Goal: Task Accomplishment & Management: Use online tool/utility

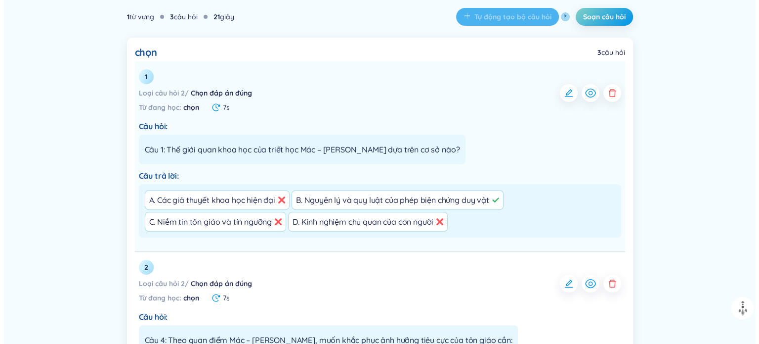
scroll to position [247, 0]
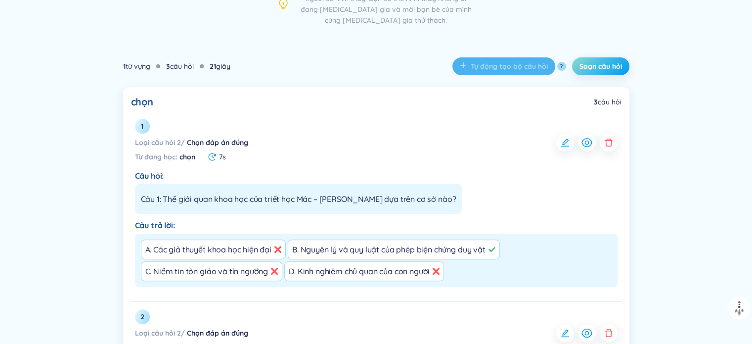
click at [606, 67] on span "Soạn câu hỏi" at bounding box center [600, 66] width 43 height 10
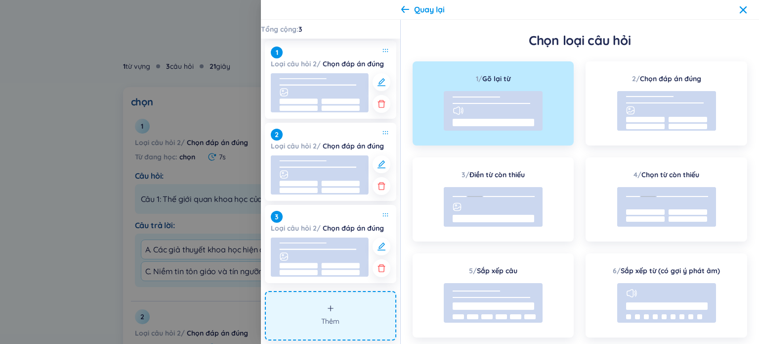
scroll to position [2, 0]
drag, startPoint x: 336, startPoint y: 317, endPoint x: 348, endPoint y: 311, distance: 13.3
click at [337, 317] on span "Thêm" at bounding box center [330, 320] width 18 height 11
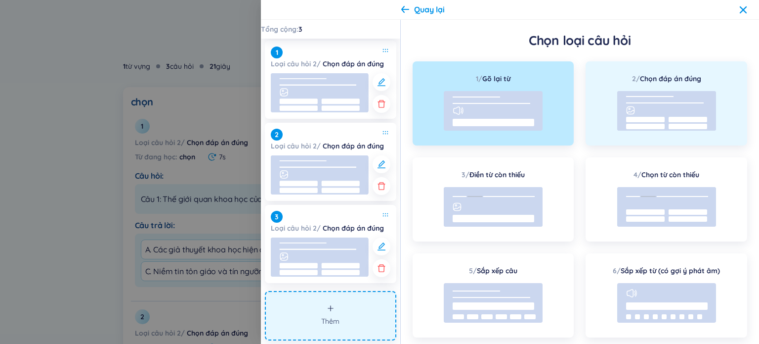
click at [649, 89] on div "2 / Chọn đáp án đúng" at bounding box center [667, 103] width 162 height 84
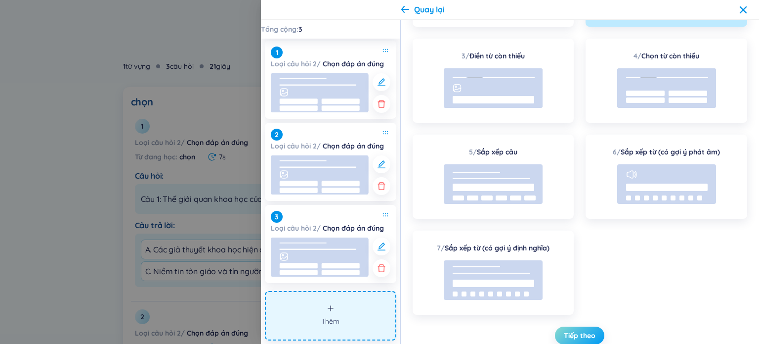
click at [576, 334] on span "Tiếp theo" at bounding box center [580, 335] width 32 height 10
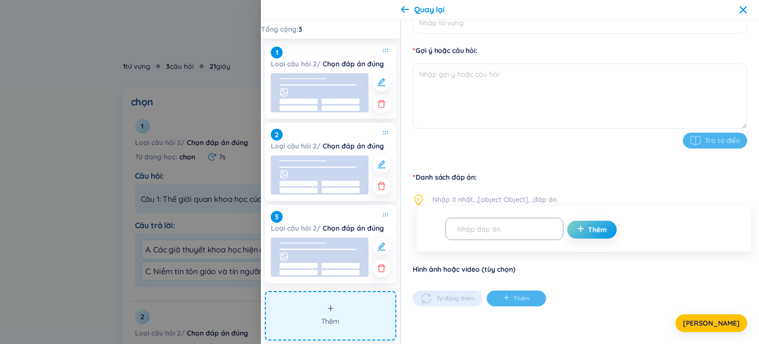
scroll to position [110, 0]
click at [490, 85] on textarea at bounding box center [580, 96] width 335 height 65
type textarea "câu 1"
click at [493, 227] on input "text" at bounding box center [499, 228] width 97 height 17
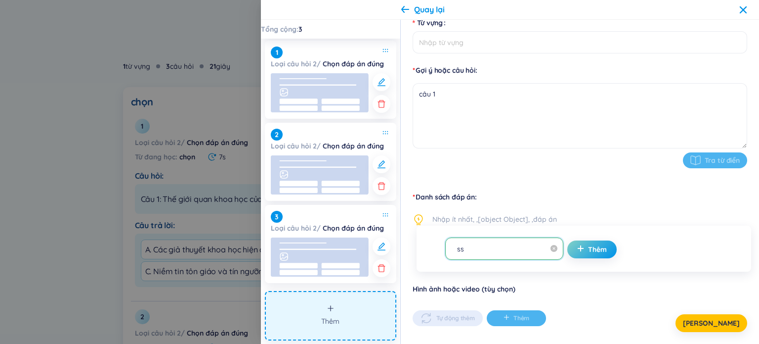
scroll to position [61, 0]
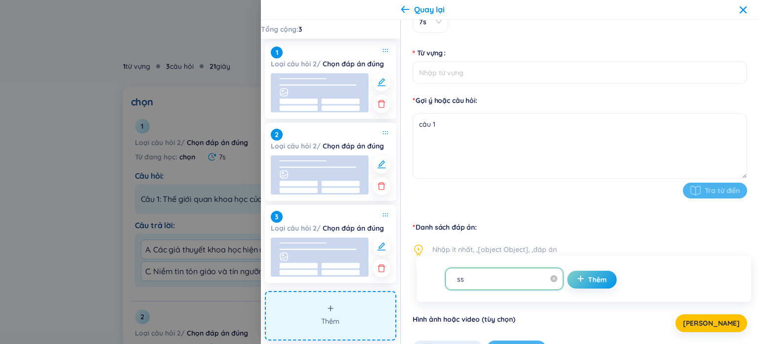
type input "ss"
click at [467, 74] on input "Từ vựng" at bounding box center [580, 72] width 335 height 22
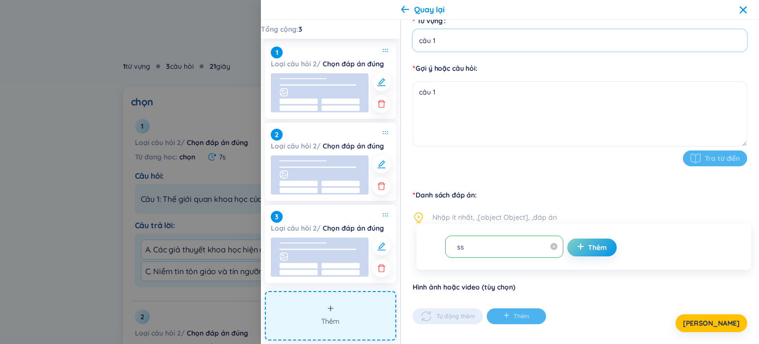
scroll to position [110, 0]
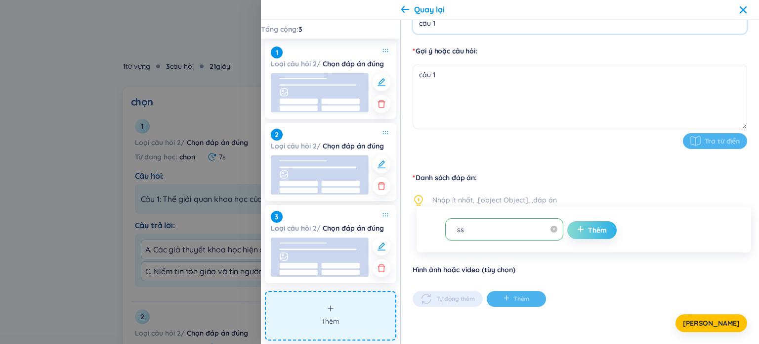
type input "câu 1"
click at [576, 229] on div "Danh sách đáp án Nhập ít nhất, ,[object Object], ,đáp án ss Thêm" at bounding box center [580, 218] width 335 height 91
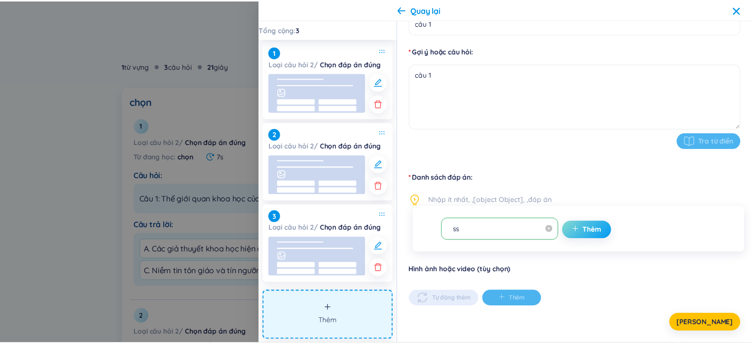
scroll to position [109, 0]
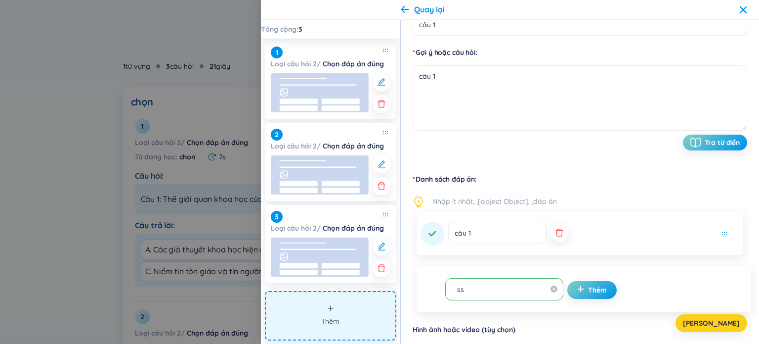
click at [723, 316] on button "Lưu" at bounding box center [712, 323] width 72 height 18
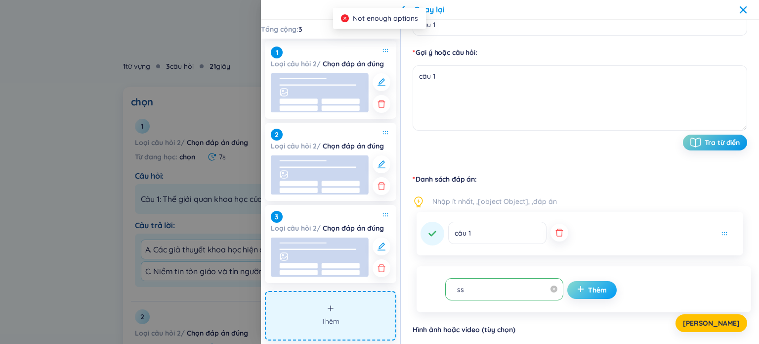
click at [588, 291] on span "Thêm" at bounding box center [597, 290] width 19 height 10
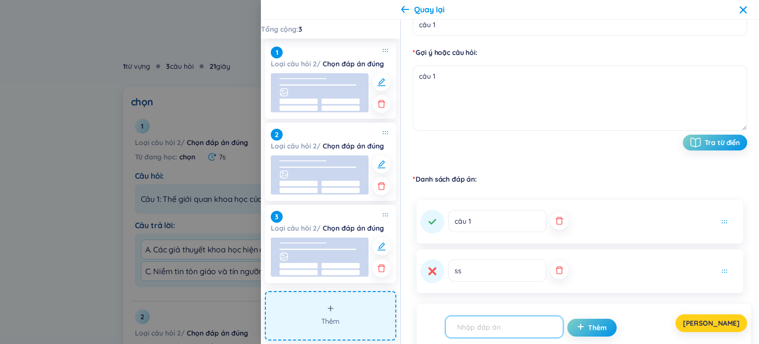
click at [729, 322] on button "Lưu" at bounding box center [712, 323] width 72 height 18
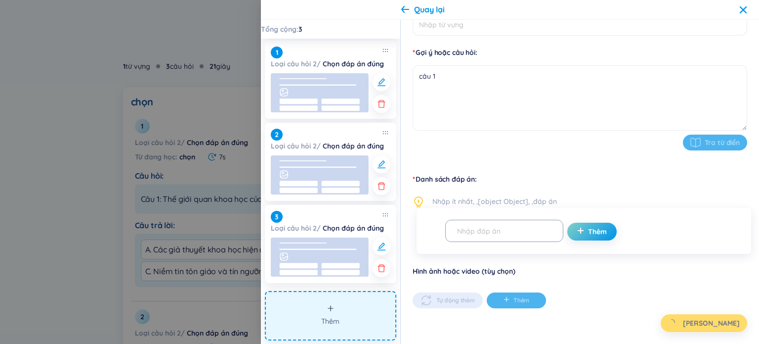
type input "câu 1"
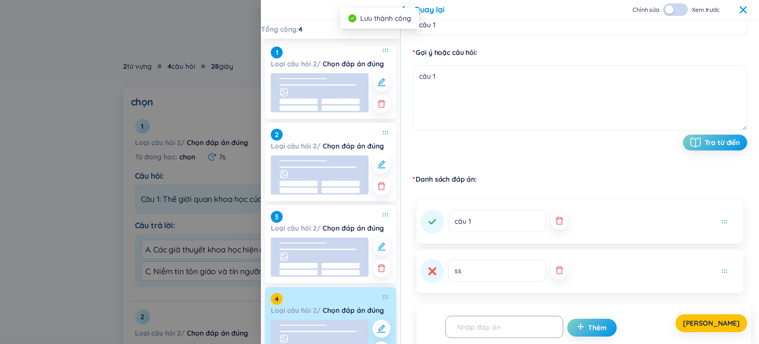
click at [741, 6] on icon at bounding box center [743, 10] width 8 height 8
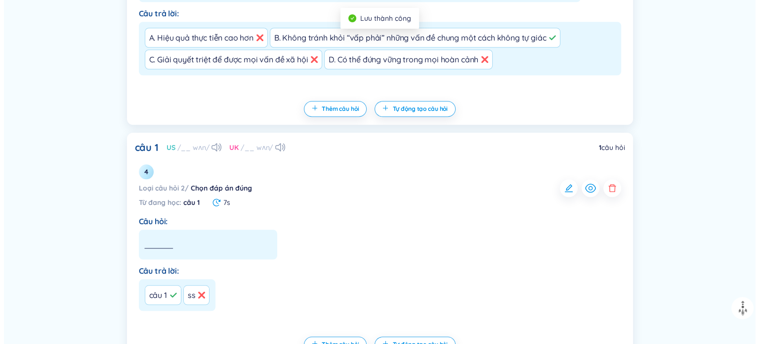
scroll to position [895, 0]
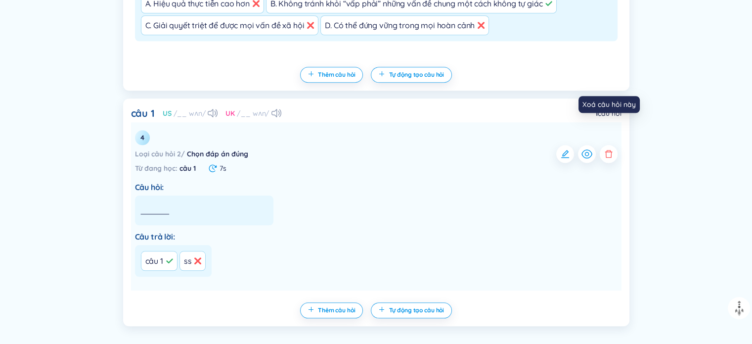
click at [611, 150] on icon "button" at bounding box center [608, 154] width 7 height 8
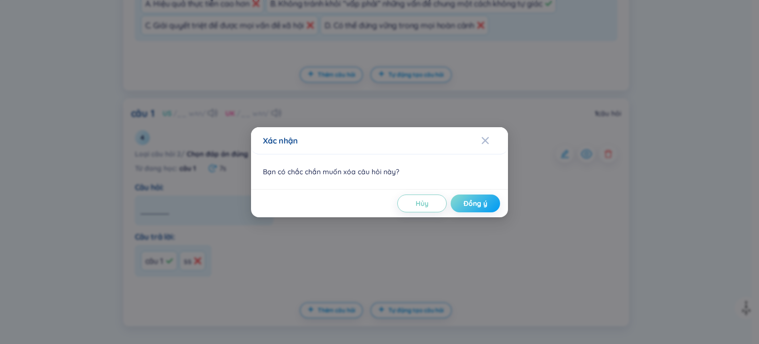
click at [476, 206] on span "Đồng ý" at bounding box center [476, 203] width 24 height 10
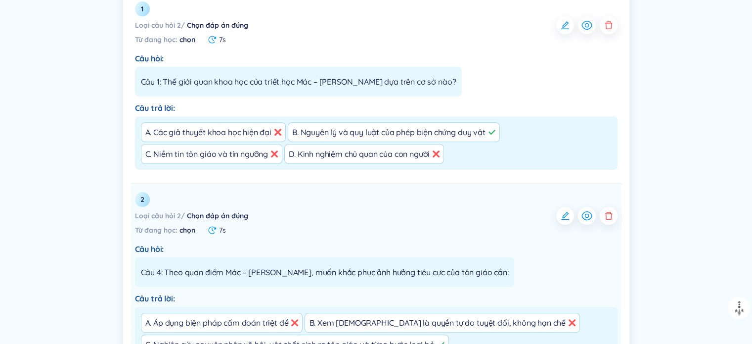
scroll to position [364, 0]
click at [610, 215] on icon "button" at bounding box center [609, 216] width 10 height 10
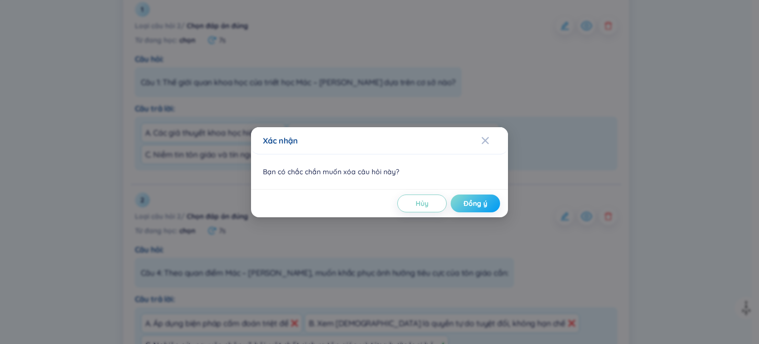
click at [464, 200] on span "Đồng ý" at bounding box center [476, 203] width 24 height 10
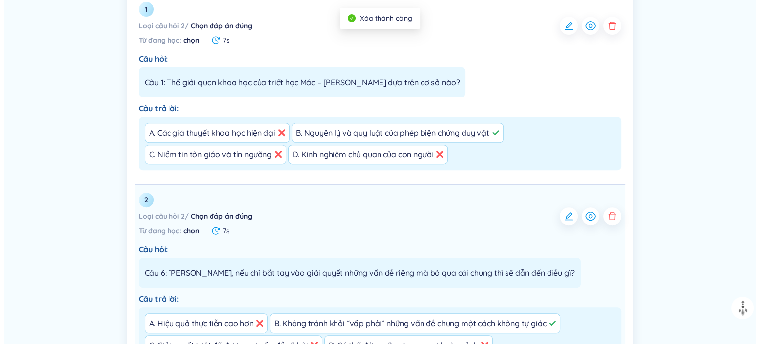
scroll to position [471, 0]
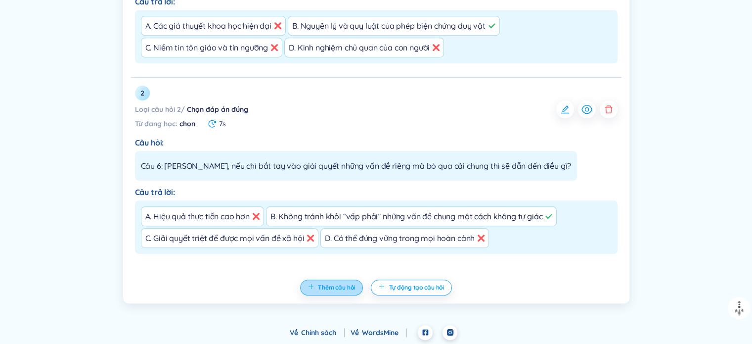
click at [343, 287] on span "Thêm câu hỏi" at bounding box center [337, 287] width 38 height 8
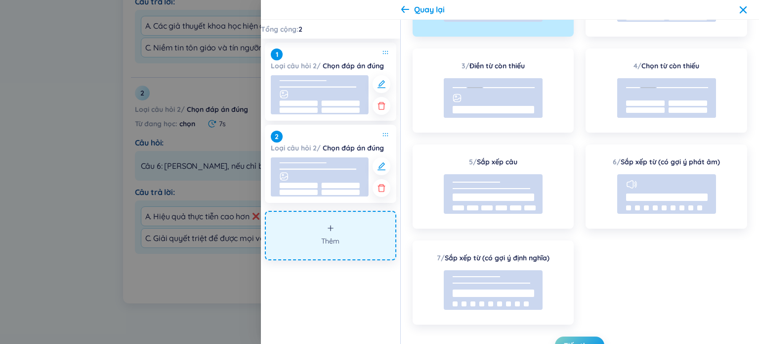
scroll to position [0, 0]
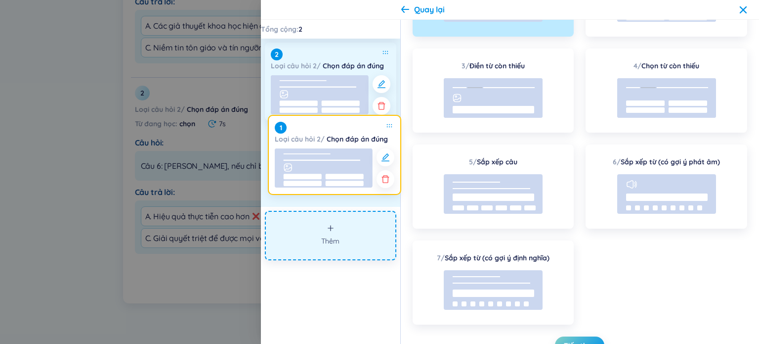
drag, startPoint x: 340, startPoint y: 68, endPoint x: 344, endPoint y: 99, distance: 31.0
click at [344, 122] on div "1 Loại câu hỏi 2 / Chọn đáp án đúng 2 Loại câu hỏi 2 / Chọn đáp án đúng" at bounding box center [330, 123] width 139 height 168
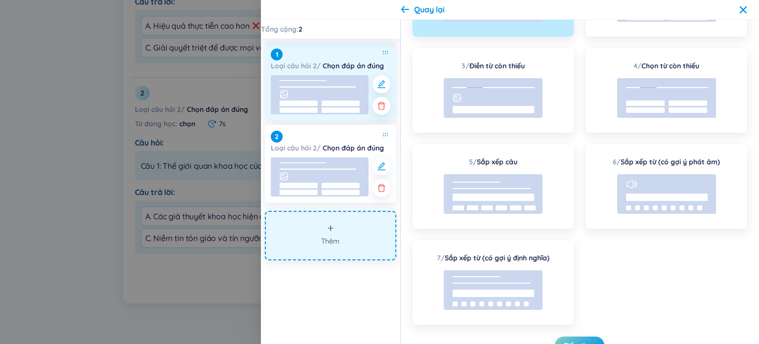
scroll to position [470, 0]
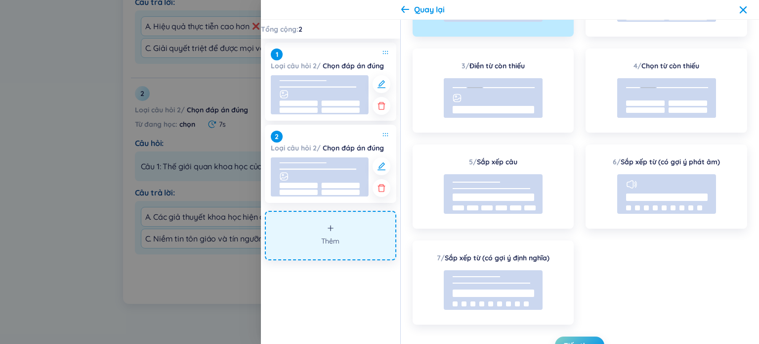
click at [346, 231] on button "Thêm" at bounding box center [330, 235] width 131 height 49
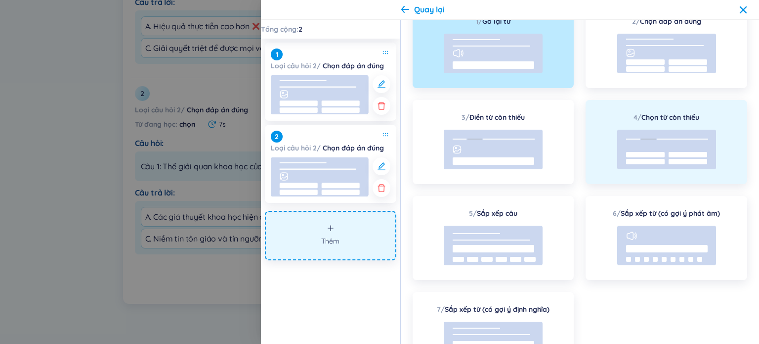
scroll to position [0, 0]
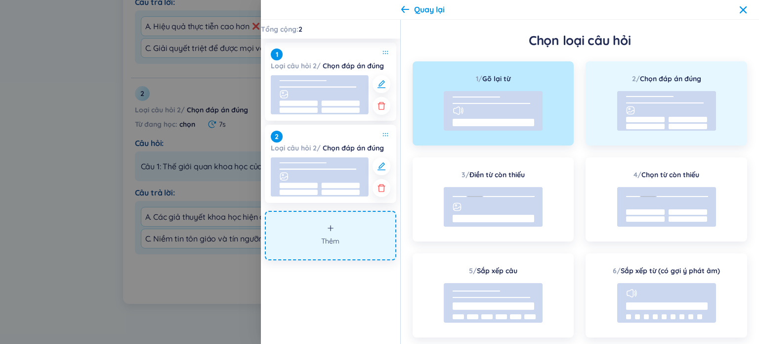
click at [617, 115] on rect at bounding box center [666, 111] width 99 height 40
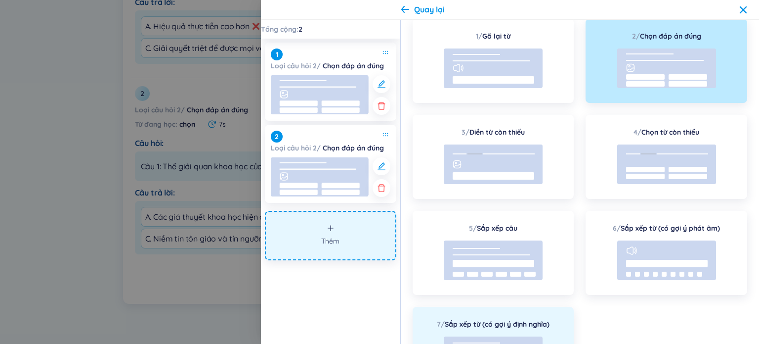
scroll to position [119, 0]
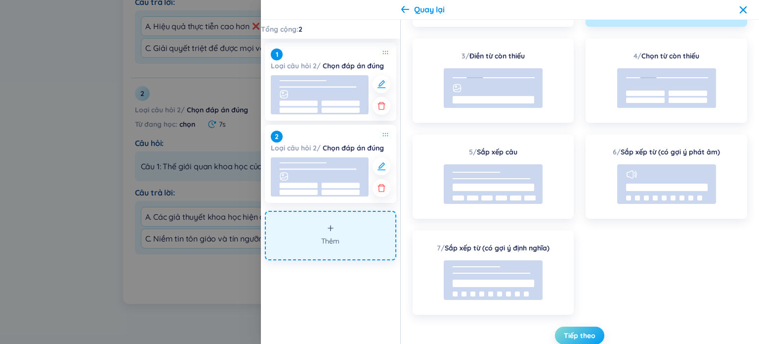
click at [576, 340] on span "Tiếp theo" at bounding box center [580, 335] width 32 height 10
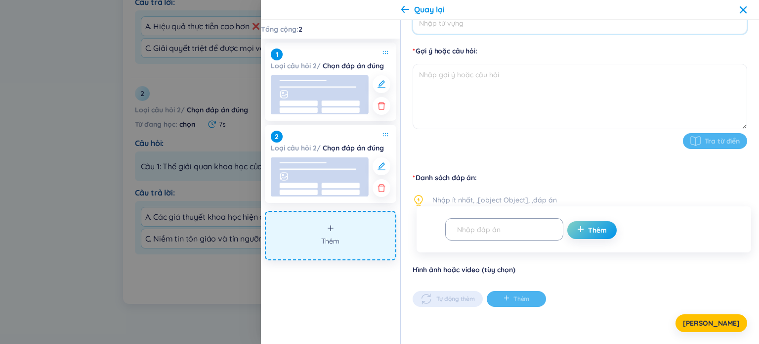
click at [494, 28] on input "Từ vựng" at bounding box center [580, 23] width 335 height 22
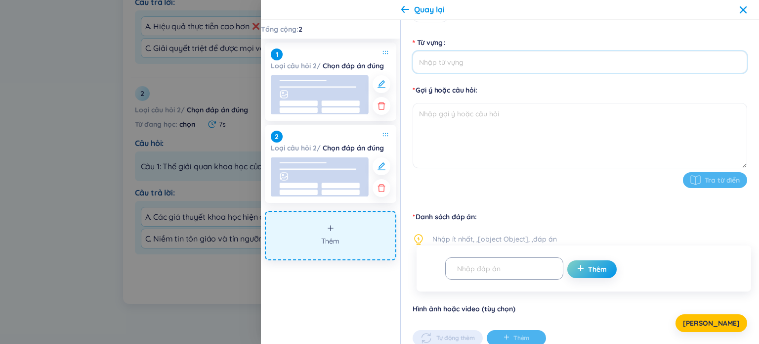
scroll to position [10, 0]
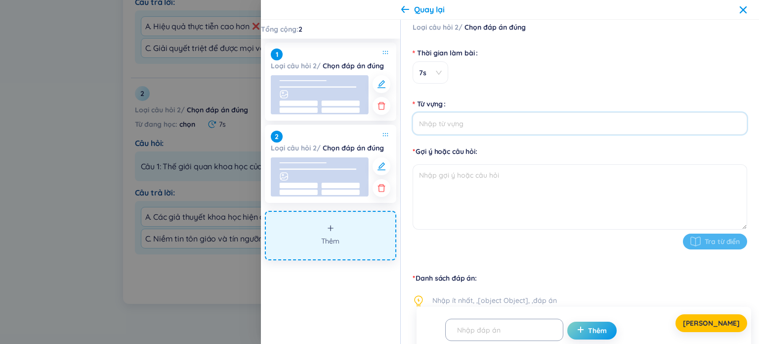
type input "chọn"
click at [498, 187] on textarea at bounding box center [580, 196] width 335 height 65
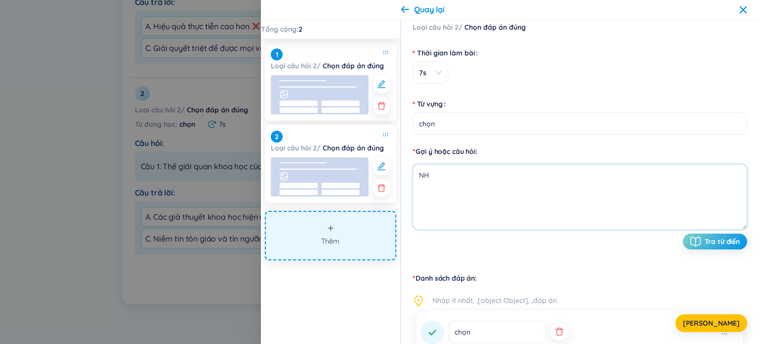
type textarea "N"
click at [452, 180] on textarea at bounding box center [580, 196] width 335 height 65
paste textarea "Kết luận của nghiên cứu triết học là những lời giải đáp trực tiếp cho từng vấn …"
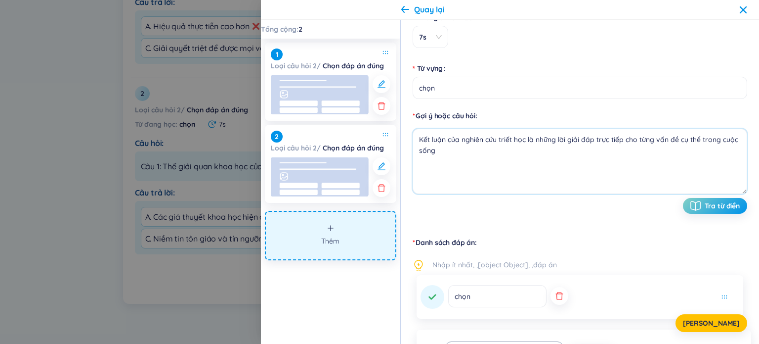
scroll to position [59, 0]
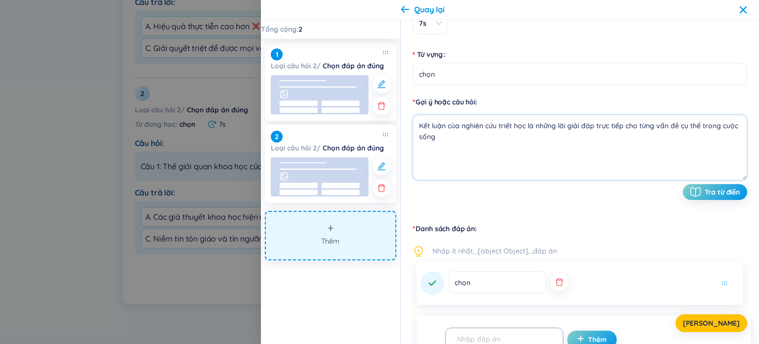
click at [555, 284] on icon "button" at bounding box center [560, 282] width 10 height 10
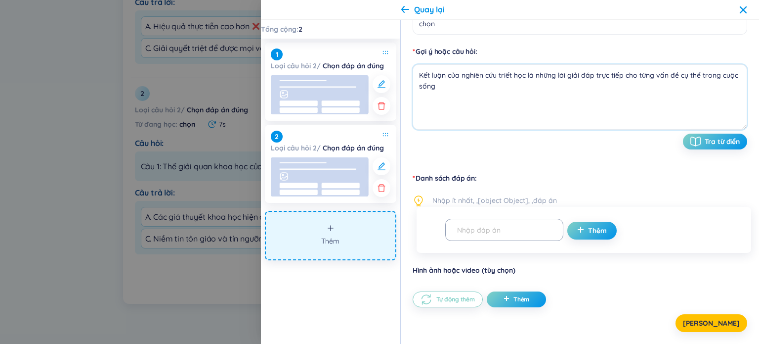
scroll to position [110, 0]
type textarea "Kết luận của nghiên cứu triết học là những lời giải đáp trực tiếp cho từng vấn …"
click at [518, 226] on input "text" at bounding box center [499, 228] width 97 height 17
click at [457, 231] on input "Đúng" at bounding box center [499, 228] width 97 height 17
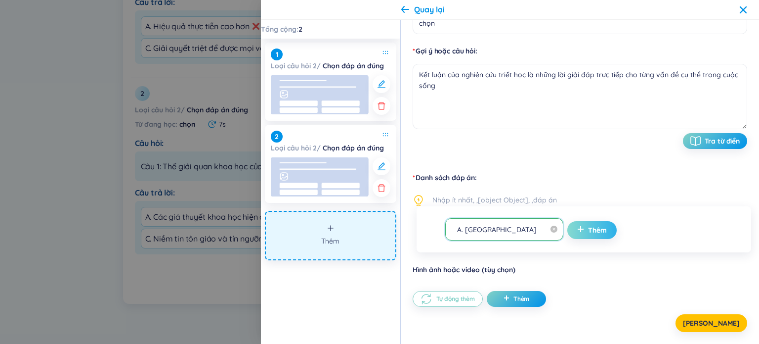
type input "A. Đúng"
click at [577, 225] on icon "plus" at bounding box center [580, 228] width 7 height 7
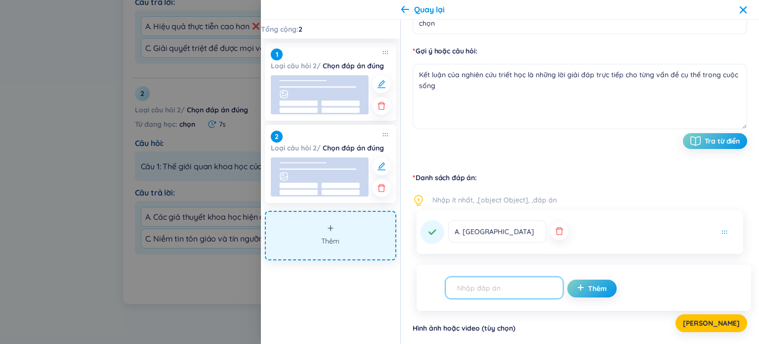
click at [519, 291] on input "text" at bounding box center [499, 287] width 97 height 17
type input "B. Sai"
click at [595, 284] on span "Thêm" at bounding box center [597, 288] width 19 height 10
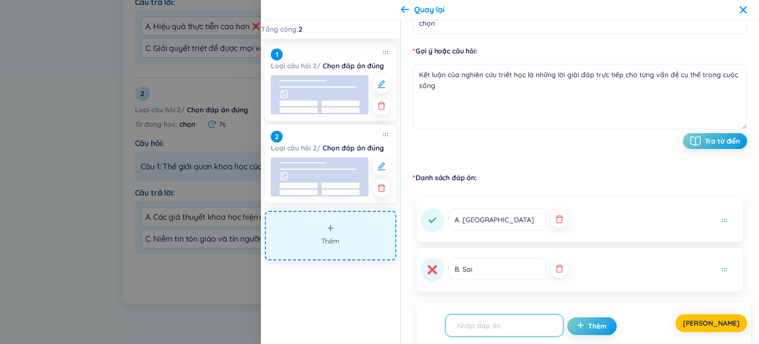
click at [432, 272] on icon at bounding box center [432, 268] width 9 height 9
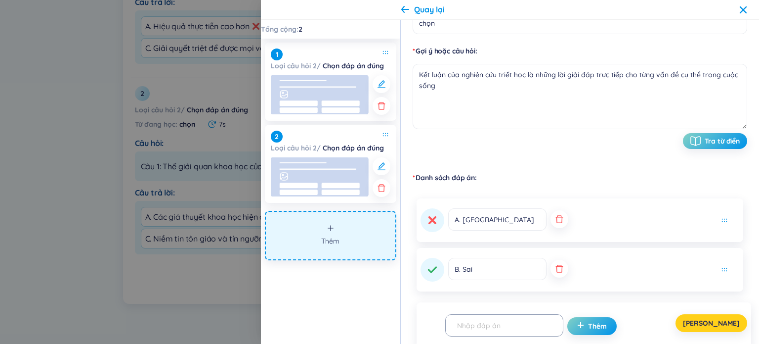
click at [720, 322] on span "Lưu" at bounding box center [711, 323] width 57 height 10
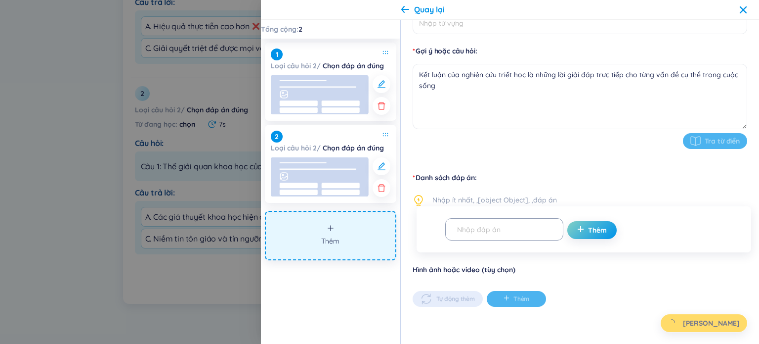
type input "chọn"
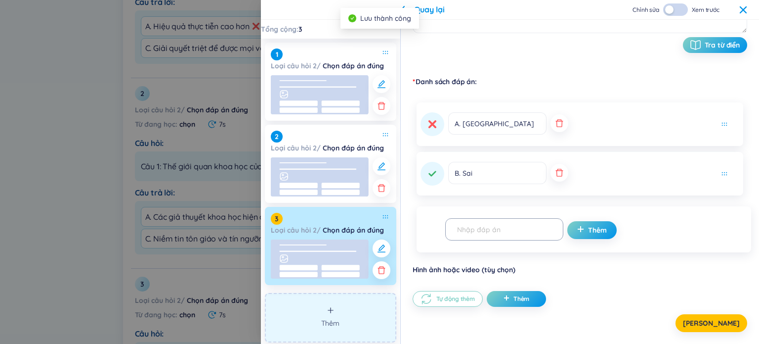
click at [330, 307] on icon "plus" at bounding box center [330, 309] width 7 height 7
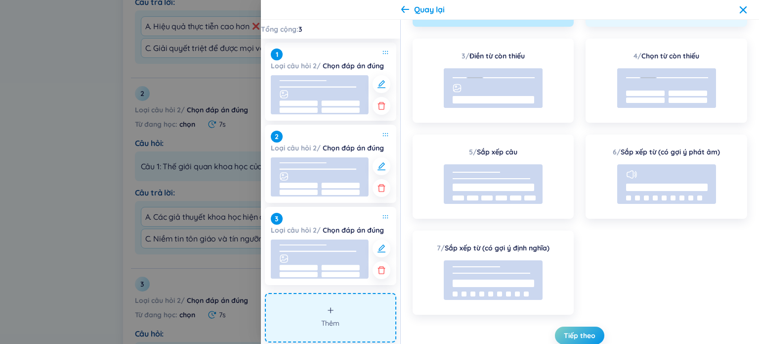
scroll to position [0, 0]
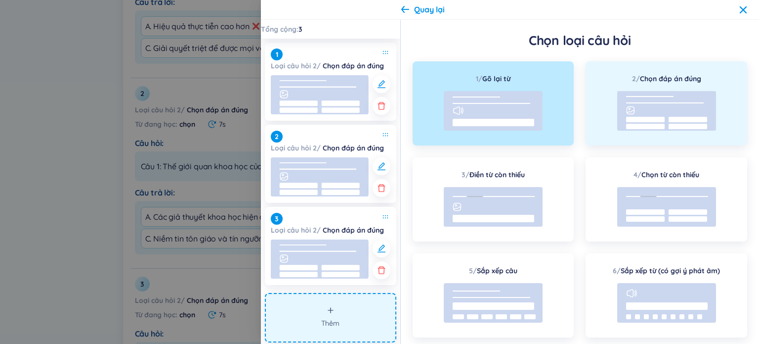
click at [659, 77] on div "2 / Chọn đáp án đúng" at bounding box center [666, 78] width 69 height 11
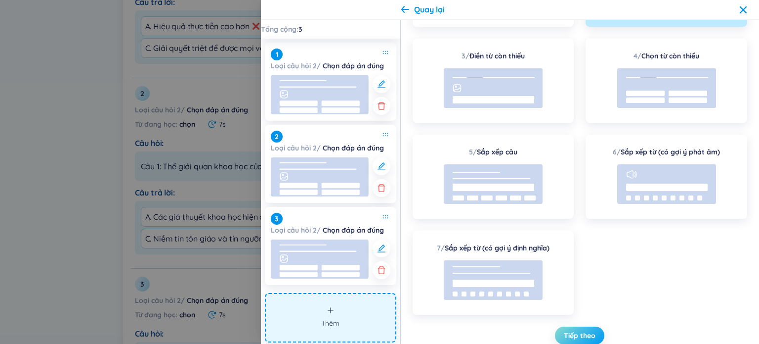
click at [573, 337] on span "Tiếp theo" at bounding box center [580, 335] width 32 height 10
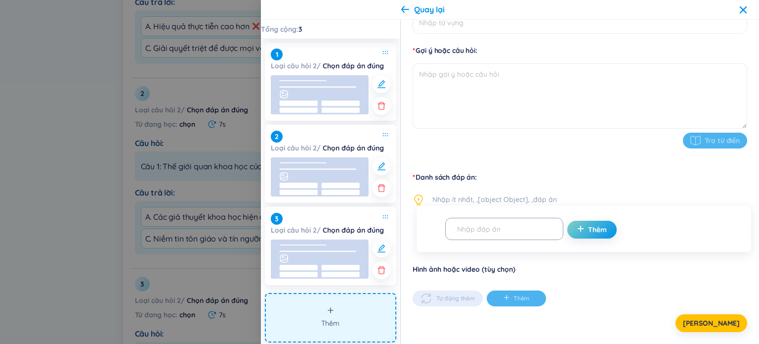
scroll to position [110, 0]
click at [496, 29] on input "Từ vựng" at bounding box center [580, 23] width 335 height 22
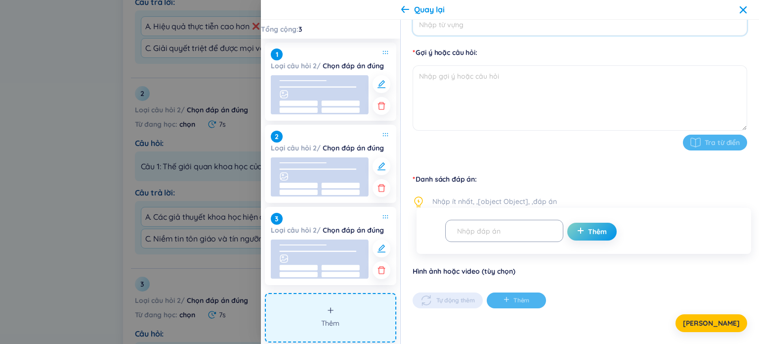
type input "chọn"
click at [487, 74] on textarea at bounding box center [580, 97] width 335 height 65
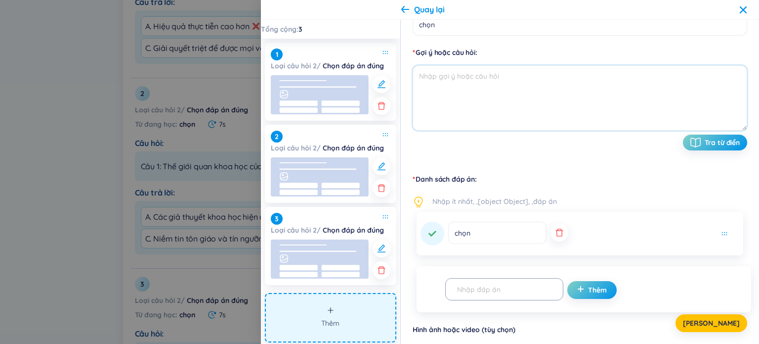
paste textarea "Việc kết hợp tri thức chung và tri thức thực tiễn có ý nghĩa gì?"
click at [421, 80] on textarea "Việc kết hợp tri thức chung và tri thức thực tiễn có ý nghĩa gì?" at bounding box center [580, 97] width 335 height 65
click at [413, 72] on textarea "Việc kết hợp tri thức chung và tri thức thực tiễn có ý nghĩa gì?" at bounding box center [580, 97] width 335 height 65
click at [645, 90] on textarea "Việc kết hợp tri thức chung và tri thức thực tiễn có ý nghĩa gì?" at bounding box center [580, 97] width 335 height 65
click at [421, 81] on textarea "Việc kết hợp tri thức chung và tri thức thực tiễn có ý nghĩa gì?" at bounding box center [580, 97] width 335 height 65
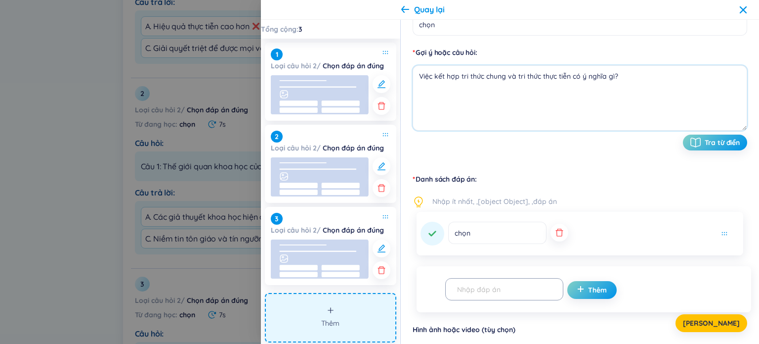
click at [418, 80] on textarea "Việc kết hợp tri thức chung và tri thức thực tiễn có ý nghĩa gì?" at bounding box center [580, 97] width 335 height 65
type textarea "Câu 9: Việc kết hợp tri thức chung và tri thức thực tiễn có ý nghĩa gì?"
click at [551, 237] on button "button" at bounding box center [560, 232] width 18 height 18
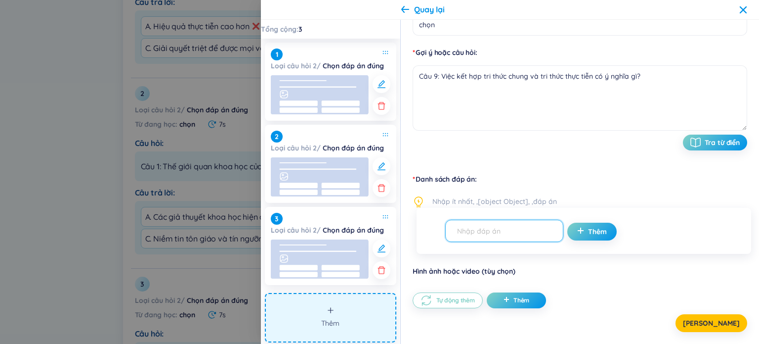
click at [496, 229] on input "text" at bounding box center [499, 230] width 97 height 17
paste input "a. Giúp con người dễ dàng nắm bắt mọi vấn đề phức tạp."
type input "A. Giúp con người dễ dàng nắm bắt mọi vấn đề phức tạp."
click at [588, 232] on span "Thêm" at bounding box center [597, 231] width 19 height 10
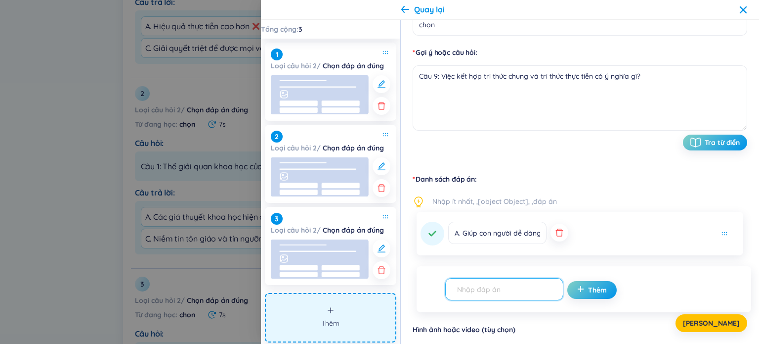
paste input "Là tiền đề cần thiết đảm bảo thành công trong hoạt động cụ thể."
click at [451, 293] on span "Là tiền đề cần thiết đảm bảo thành công trong hoạt động cụ thể." at bounding box center [504, 289] width 118 height 22
click at [465, 285] on input "Là tiền đề cần thiết đảm bảo thành công trong hoạt động cụ thể." at bounding box center [499, 288] width 97 height 17
click at [460, 289] on input "Là tiền đề cần thiết đảm bảo thành công trong hoạt động cụ thể." at bounding box center [499, 288] width 97 height 17
click at [456, 289] on input "Là tiền đề cần thiết đảm bảo thành công trong hoạt động cụ thể." at bounding box center [499, 288] width 97 height 17
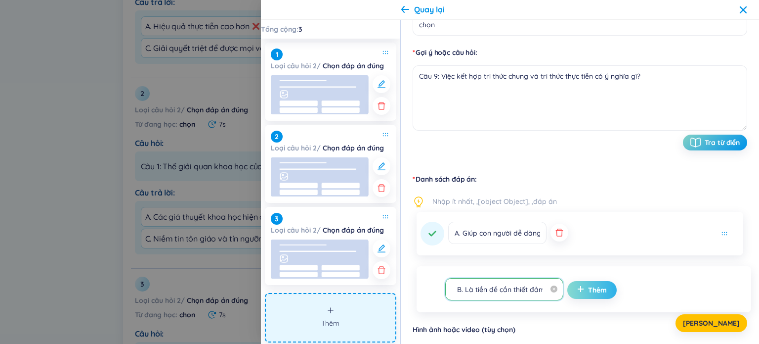
type input "B. Là tiền đề cần thiết đảm bảo thành công trong hoạt động cụ thể."
click at [588, 286] on span "Thêm" at bounding box center [597, 290] width 19 height 10
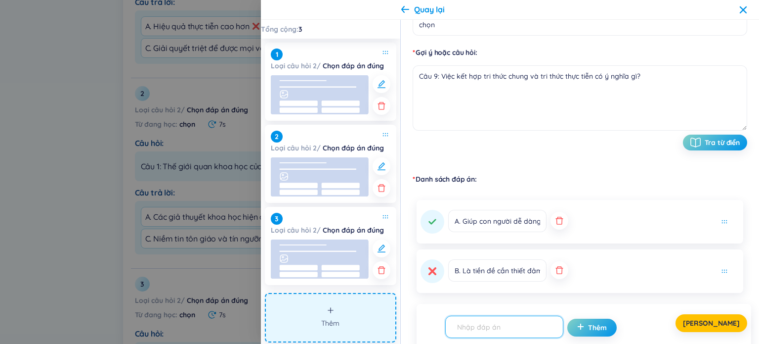
click at [515, 324] on input "text" at bounding box center [499, 326] width 97 height 17
paste input "Thay thế hoàn toàn vai trò của tri thức khoa học chuyên ngành."
click at [466, 328] on input "Thay thế hoàn toàn vai trò của tri thức khoa học chuyên ngành." at bounding box center [499, 326] width 97 height 17
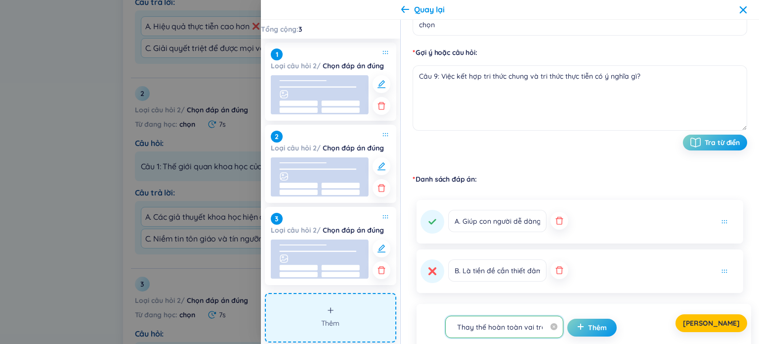
drag, startPoint x: 466, startPoint y: 328, endPoint x: 452, endPoint y: 331, distance: 14.6
click at [452, 331] on input "Thay thế hoàn toàn vai trò của tri thức khoa học chuyên ngành." at bounding box center [499, 326] width 97 height 17
type input "B. Thay thế hoàn toàn vai trò của tri thức khoa học chuyên ngành."
click at [459, 271] on input "B. Là tiền đề cần thiết đảm bảo thành công trong hoạt động cụ thể." at bounding box center [497, 270] width 98 height 22
type input "C. Là tiền đề cần thiết đảm bảo thành công trong hoạt động cụ thể."
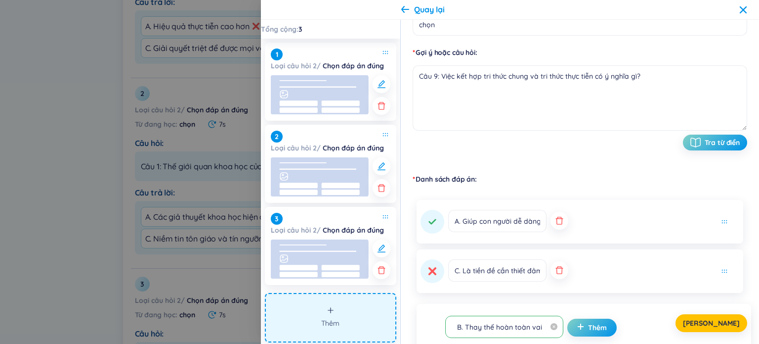
click at [591, 330] on div "Lưu" at bounding box center [580, 323] width 335 height 18
click at [578, 330] on div "Lưu" at bounding box center [580, 323] width 335 height 18
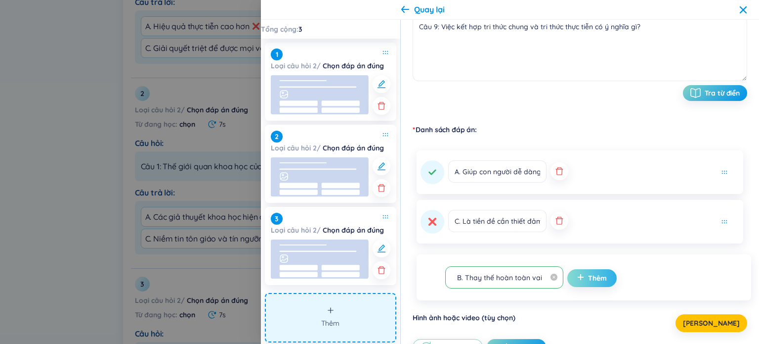
click at [588, 277] on span "Thêm" at bounding box center [597, 278] width 19 height 10
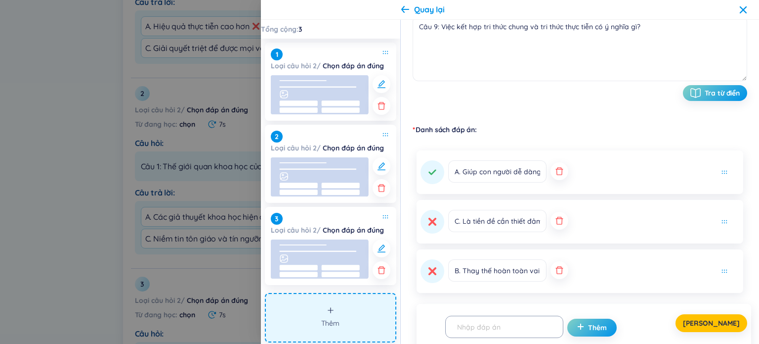
click at [579, 277] on div "B. Thay thế hoàn toàn vai trò của tri thức khoa học chuyên ngành." at bounding box center [580, 271] width 319 height 24
drag, startPoint x: 484, startPoint y: 215, endPoint x: 486, endPoint y: 231, distance: 16.5
click at [486, 231] on input "C. Là tiền đề cần thiết đảm bảo thành công trong hoạt động cụ thể." at bounding box center [497, 221] width 98 height 22
click at [598, 243] on div "A. Giúp con người dễ dàng nắm bắt mọi vấn đề phức tạp. C. Là tiền đề cần thiết …" at bounding box center [580, 221] width 335 height 150
click at [499, 222] on input "C. Là tiền đề cần thiết đảm bảo thành công trong hoạt động cụ thể." at bounding box center [497, 221] width 98 height 22
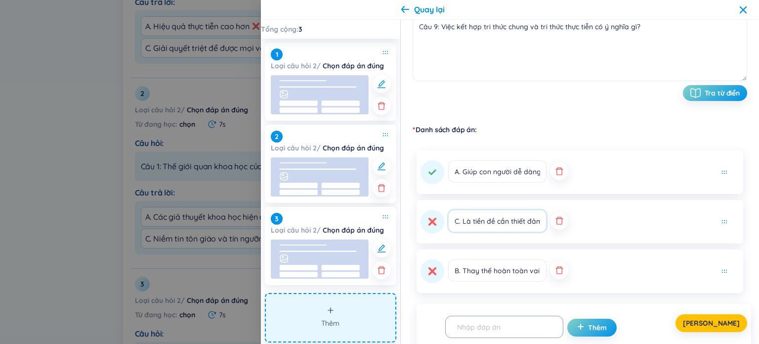
drag, startPoint x: 694, startPoint y: 239, endPoint x: 641, endPoint y: 188, distance: 73.8
click at [692, 237] on div "C. Là tiền đề cần thiết đảm bảo thành công trong hoạt động cụ thể." at bounding box center [580, 221] width 327 height 43
click at [632, 118] on div "Thời gian làm bài 7s Từ vựng chọn Gợi ý hoặc câu hỏi Câu 9: Việc kết hợp tri th…" at bounding box center [580, 168] width 335 height 545
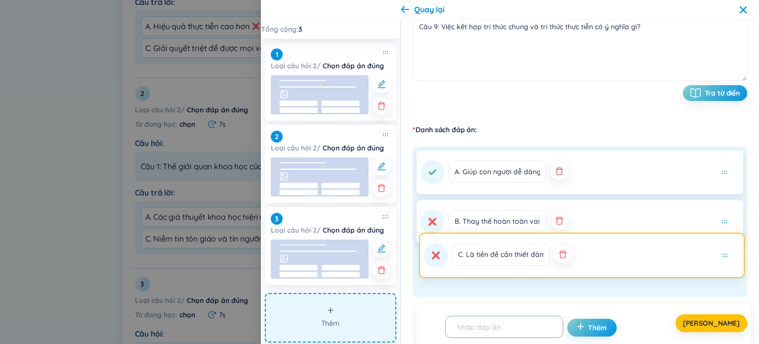
drag, startPoint x: 722, startPoint y: 220, endPoint x: 726, endPoint y: 257, distance: 36.8
click at [726, 257] on div "A. Giúp con người dễ dàng nắm bắt mọi vấn đề phức tạp. C. Là tiền đề cần thiết …" at bounding box center [580, 221] width 335 height 150
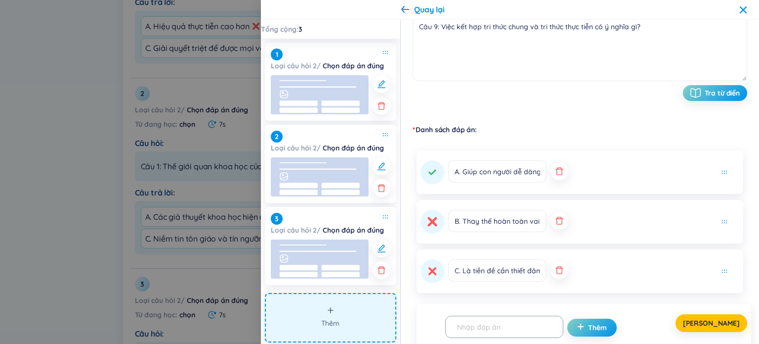
click at [431, 225] on icon at bounding box center [432, 221] width 9 height 9
click at [432, 274] on icon at bounding box center [432, 270] width 9 height 9
click at [493, 326] on input "text" at bounding box center [499, 326] width 97 height 17
paste input "Làm giảm bớt tầm quan trọng của tri thức triết học."
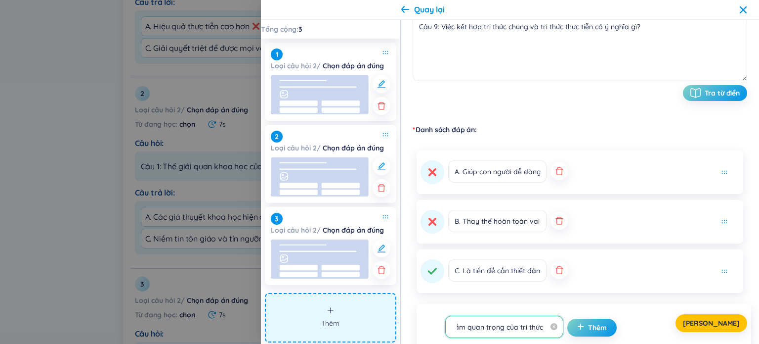
scroll to position [0, 0]
drag, startPoint x: 476, startPoint y: 326, endPoint x: 443, endPoint y: 330, distance: 32.9
click at [443, 330] on div "Thời gian làm bài 7s Từ vựng chọn Gợi ý hoặc câu hỏi Câu 9: Việc kết hợp tri th…" at bounding box center [580, 168] width 335 height 545
click at [460, 327] on input "Làm giảm bớt tầm quan trọng của tri thức triết học." at bounding box center [499, 326] width 97 height 17
type input "D. Làm giảm bớt tầm quan trọng của tri thức triết học."
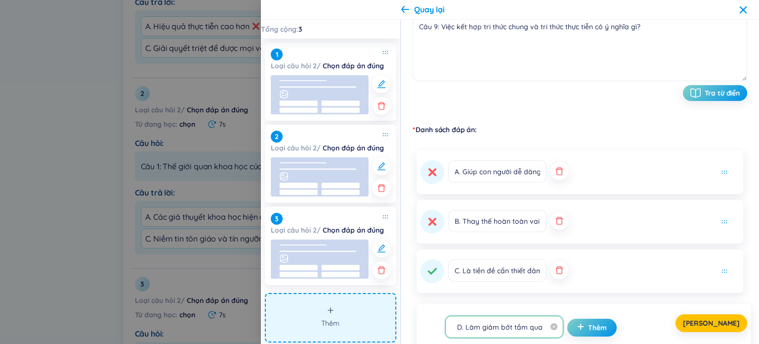
click at [584, 327] on div "Lưu" at bounding box center [580, 323] width 335 height 18
click at [585, 325] on div "Lưu" at bounding box center [580, 323] width 335 height 18
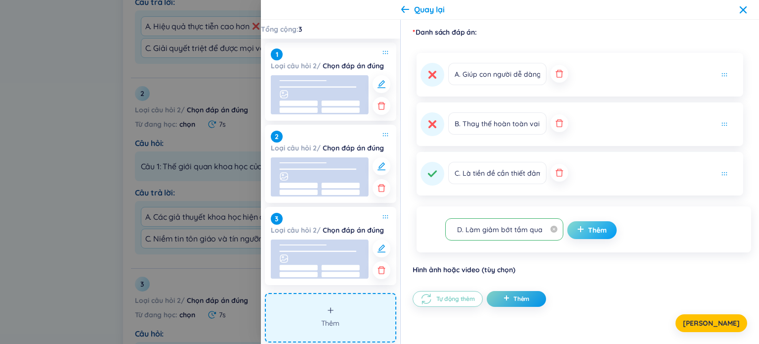
click at [588, 231] on span "Thêm" at bounding box center [597, 230] width 19 height 10
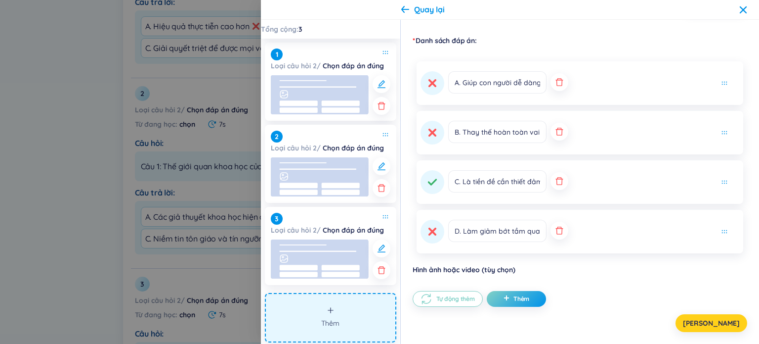
click at [720, 322] on span "Lưu" at bounding box center [711, 323] width 57 height 10
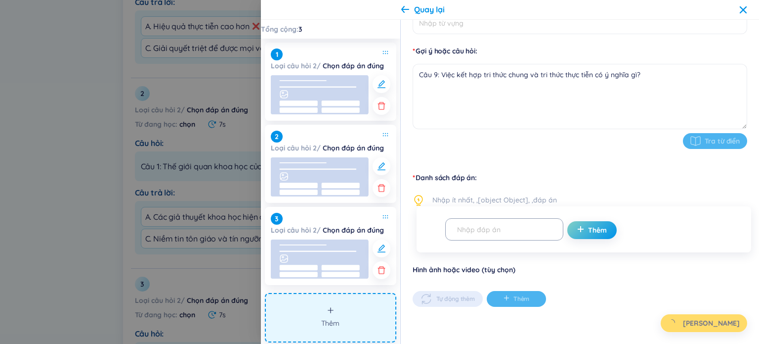
type input "chọn"
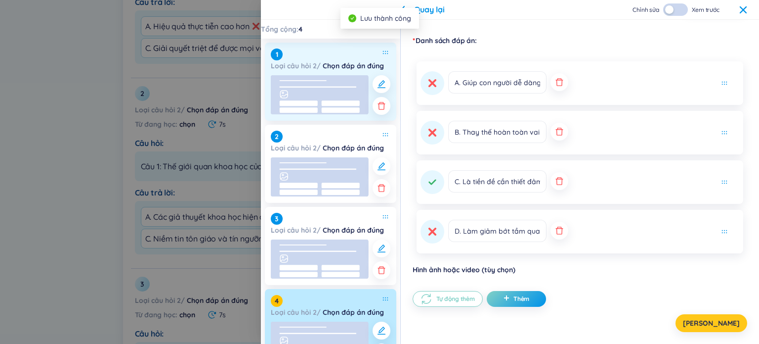
click at [299, 96] on rect at bounding box center [320, 94] width 98 height 39
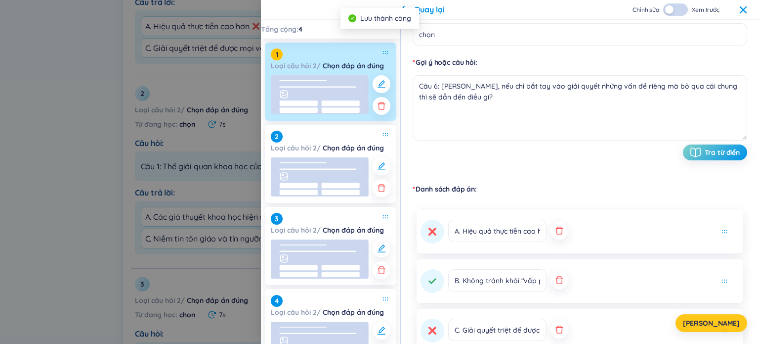
scroll to position [0, 0]
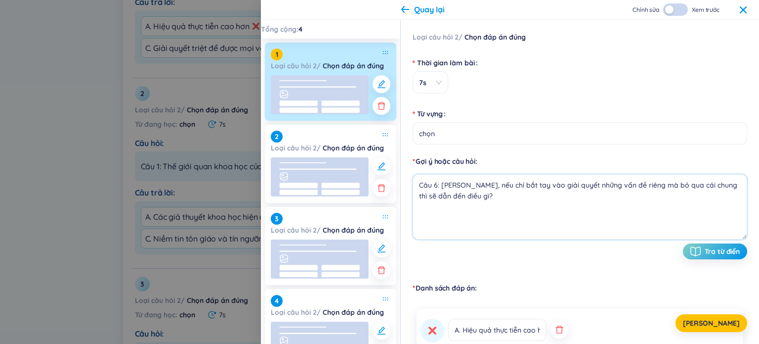
click at [437, 189] on textarea "Câu 6: Theo Lênin, nếu chỉ bắt tay vào giải quyết những vấn đề riêng mà bỏ qua …" at bounding box center [580, 206] width 335 height 65
click at [720, 324] on span "Lưu" at bounding box center [711, 323] width 57 height 10
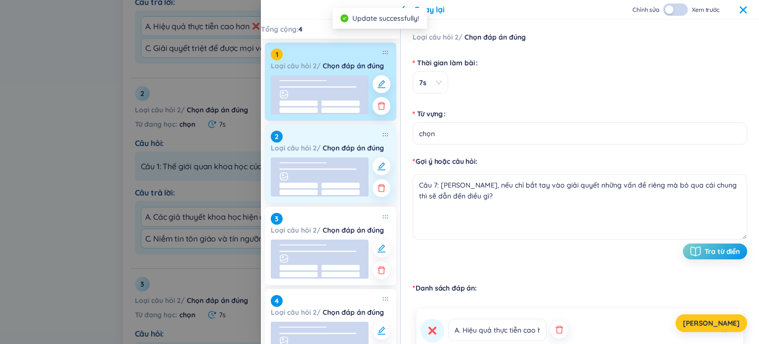
click at [333, 181] on rect at bounding box center [320, 176] width 98 height 39
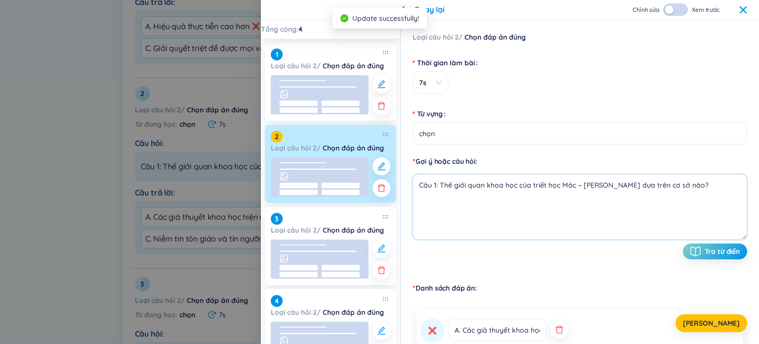
click at [437, 190] on textarea "Câu 1: Thế giới quan khoa học của triết học Mác – Lênin dựa trên cơ sở nào?" at bounding box center [580, 206] width 335 height 65
click at [435, 189] on textarea "Câu 1: Thế giới quan khoa học của triết học Mác – Lênin dựa trên cơ sở nào?" at bounding box center [580, 206] width 335 height 65
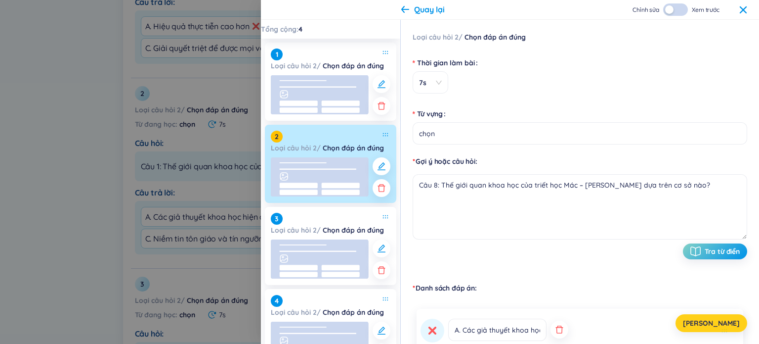
drag, startPoint x: 725, startPoint y: 322, endPoint x: 718, endPoint y: 322, distance: 6.4
click at [722, 322] on span "Lưu" at bounding box center [711, 323] width 57 height 10
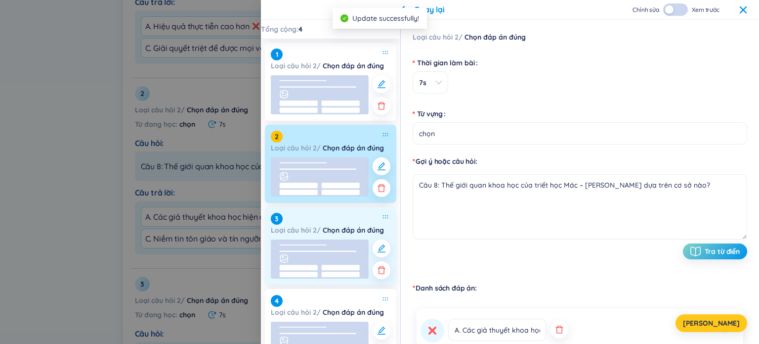
click at [324, 265] on rect at bounding box center [341, 266] width 38 height 5
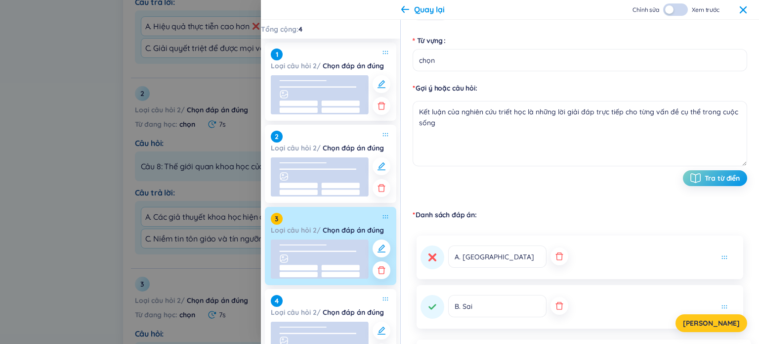
scroll to position [49, 0]
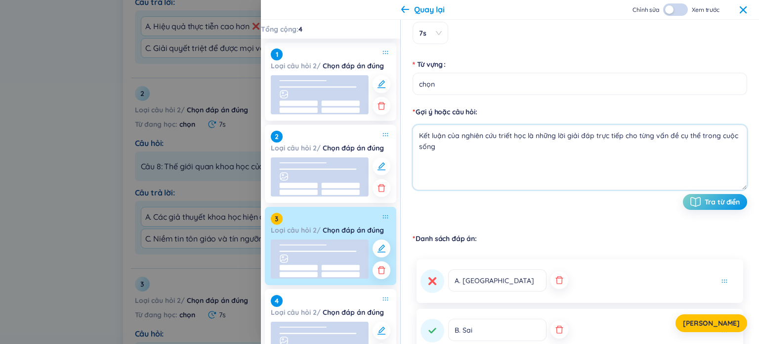
click at [418, 136] on textarea "Kết luận của nghiên cứu triết học là những lời giải đáp trực tiếp cho từng vấn …" at bounding box center [580, 157] width 335 height 65
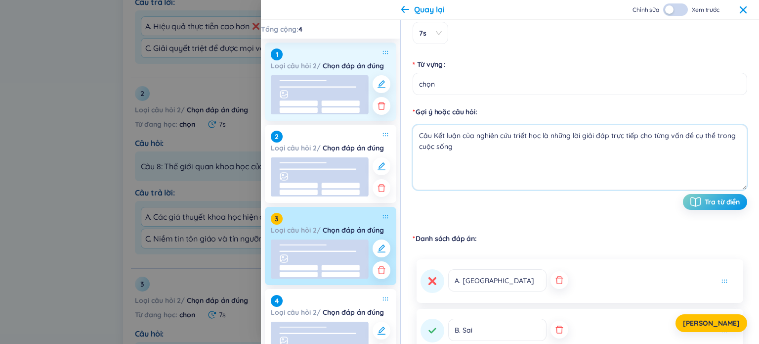
click at [312, 98] on rect at bounding box center [320, 94] width 98 height 39
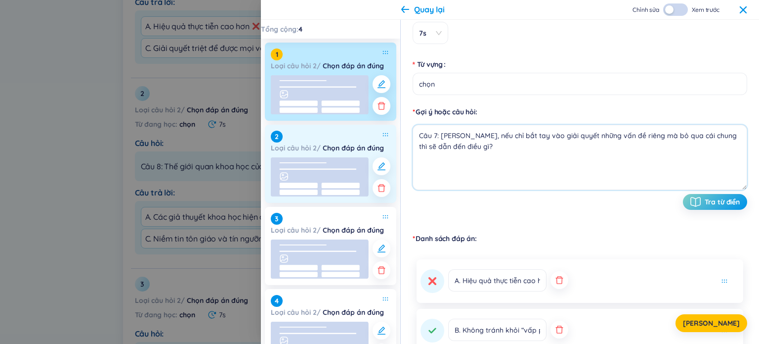
click at [336, 183] on rect at bounding box center [341, 184] width 38 height 5
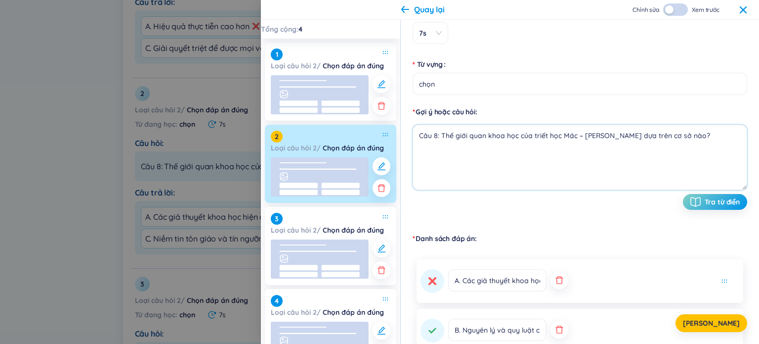
drag, startPoint x: 336, startPoint y: 265, endPoint x: 335, endPoint y: 260, distance: 6.1
click at [335, 265] on div "1 Loại câu hỏi 2 / Chọn đáp án đúng 2 Loại câu hỏi 2 / Chọn đáp án đúng 3 Loại …" at bounding box center [330, 205] width 139 height 332
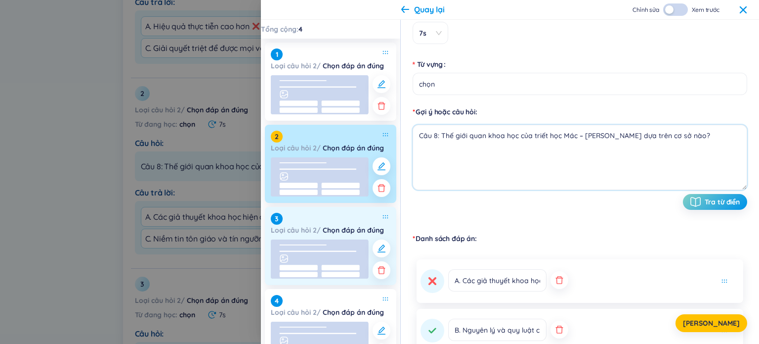
click at [346, 254] on rect at bounding box center [320, 258] width 98 height 39
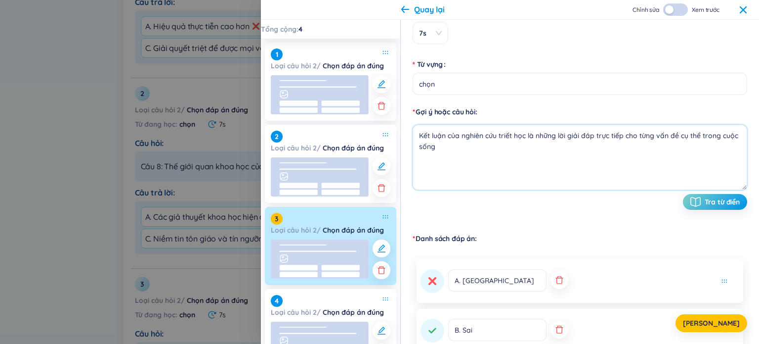
click at [420, 138] on textarea "Kết luận của nghiên cứu triết học là những lời giải đáp trực tiếp cho từng vấn …" at bounding box center [580, 157] width 335 height 65
click at [732, 320] on button "Lưu" at bounding box center [712, 323] width 72 height 18
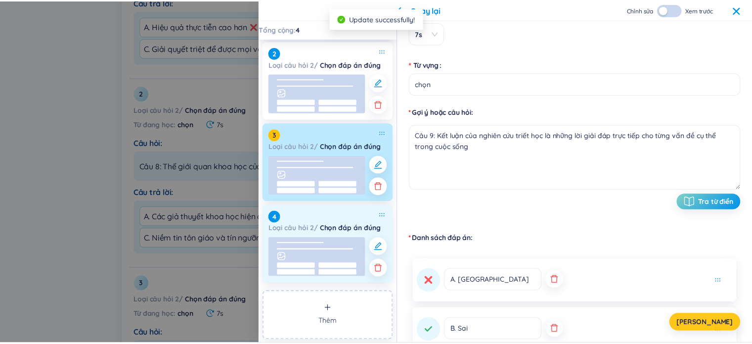
scroll to position [85, 0]
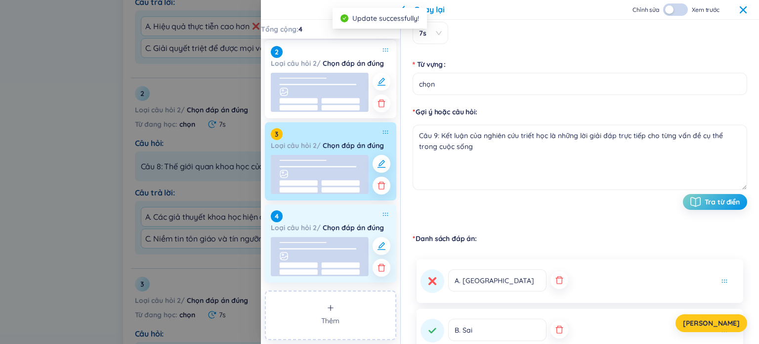
click at [322, 266] on rect at bounding box center [341, 264] width 38 height 5
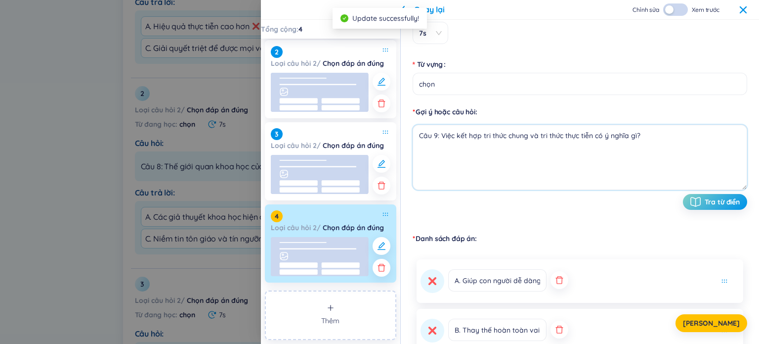
click at [436, 140] on textarea "Câu 9: Việc kết hợp tri thức chung và tri thức thực tiễn có ý nghĩa gì?" at bounding box center [580, 157] width 335 height 65
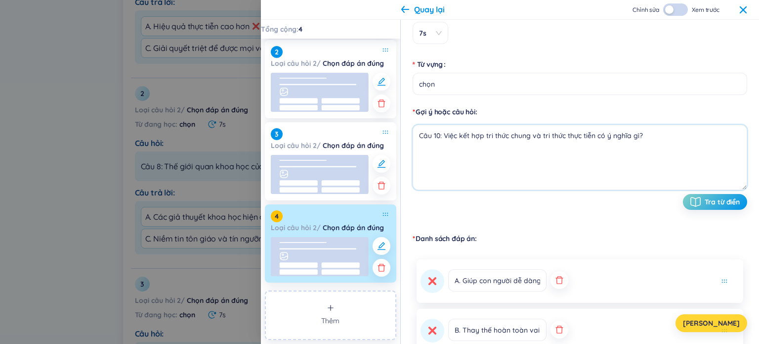
type textarea "Câu 10: Việc kết hợp tri thức chung và tri thức thực tiễn có ý nghĩa gì?"
click at [728, 324] on button "Lưu" at bounding box center [712, 323] width 72 height 18
click at [718, 323] on span "Lưu" at bounding box center [711, 323] width 57 height 10
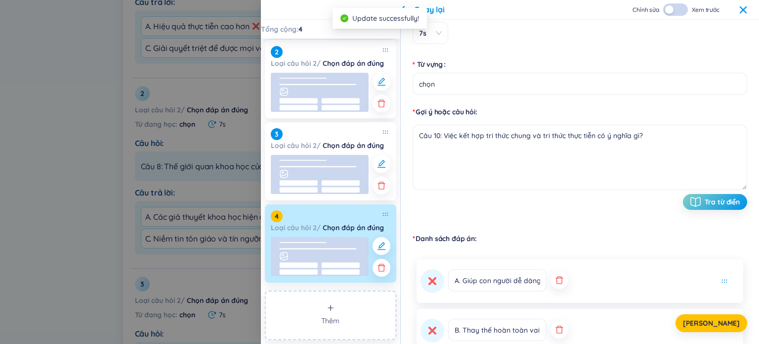
click at [751, 6] on div "Quay lại Chỉnh sửa Xem trước" at bounding box center [510, 10] width 498 height 20
click at [740, 11] on icon at bounding box center [743, 10] width 8 height 8
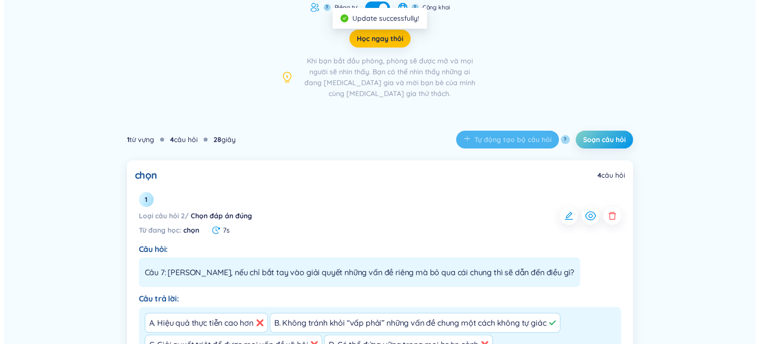
scroll to position [174, 0]
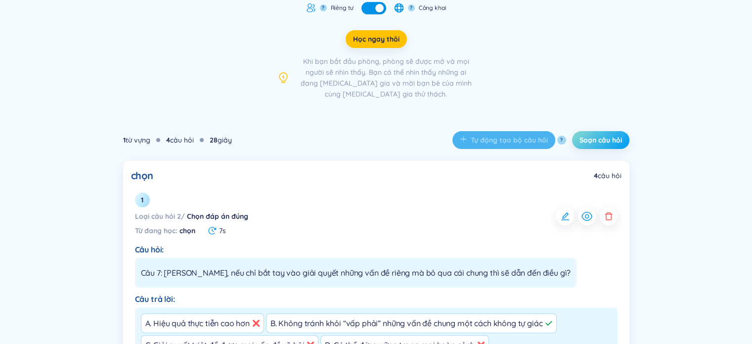
click at [609, 141] on span "Soạn câu hỏi" at bounding box center [600, 140] width 43 height 10
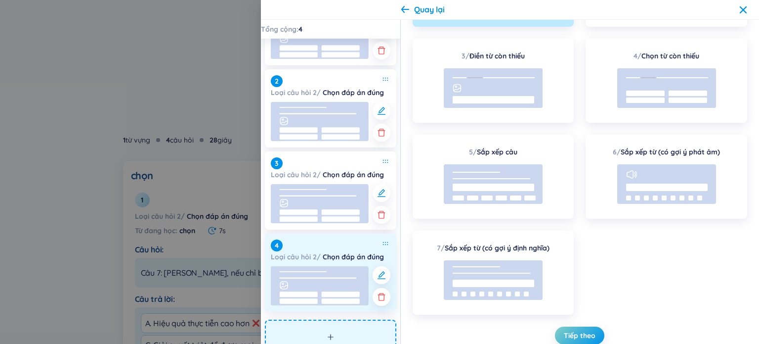
scroll to position [85, 0]
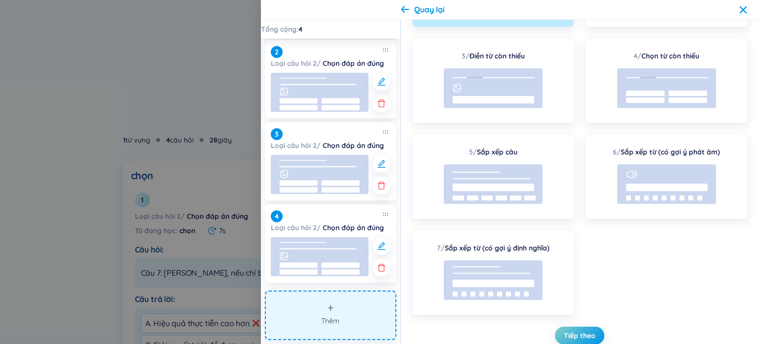
click at [346, 315] on button "Thêm" at bounding box center [330, 314] width 131 height 49
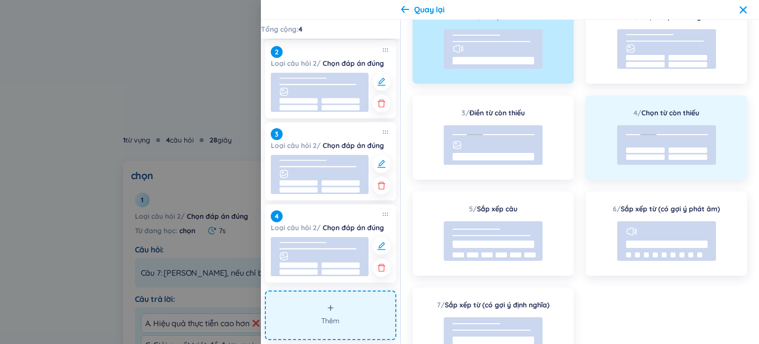
scroll to position [0, 0]
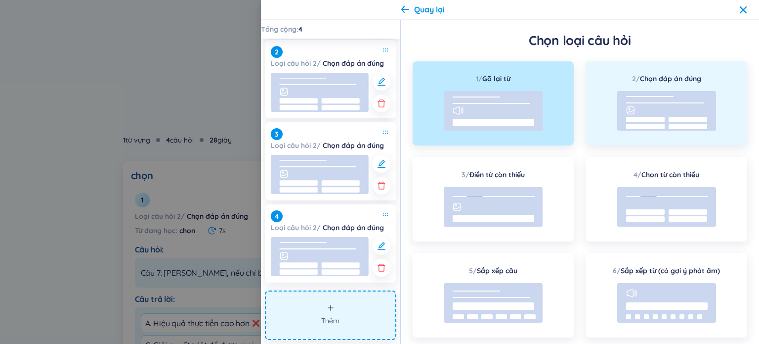
click at [665, 114] on rect at bounding box center [666, 111] width 99 height 40
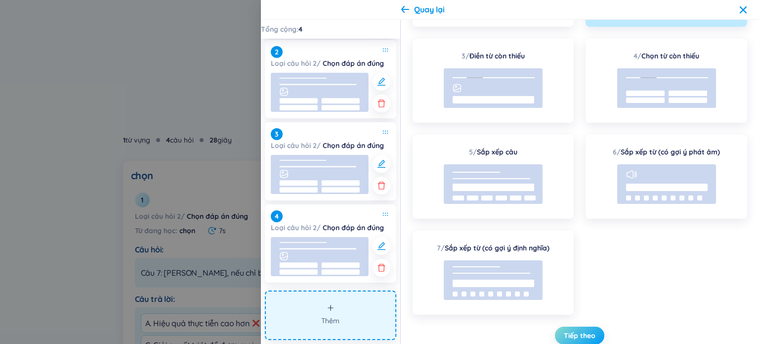
click at [581, 328] on button "Tiếp theo" at bounding box center [579, 335] width 49 height 18
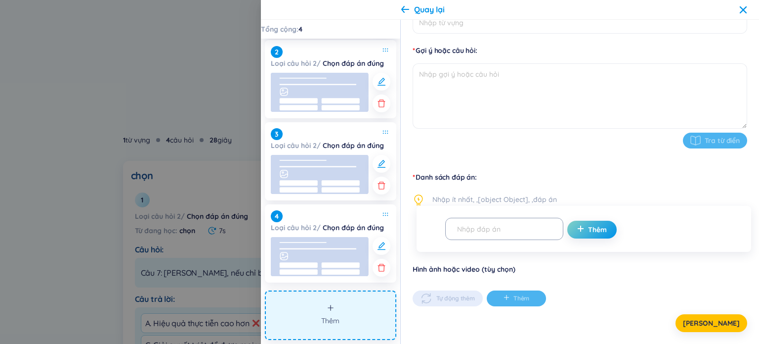
scroll to position [110, 0]
click at [453, 92] on textarea at bounding box center [580, 96] width 335 height 65
click at [460, 35] on form "Thời gian làm bài 7s Từ vựng Gợi ý hoặc câu hỏi Tra từ điển" at bounding box center [580, 52] width 335 height 217
click at [463, 26] on input "Từ vựng" at bounding box center [580, 23] width 335 height 22
type input "chọn"
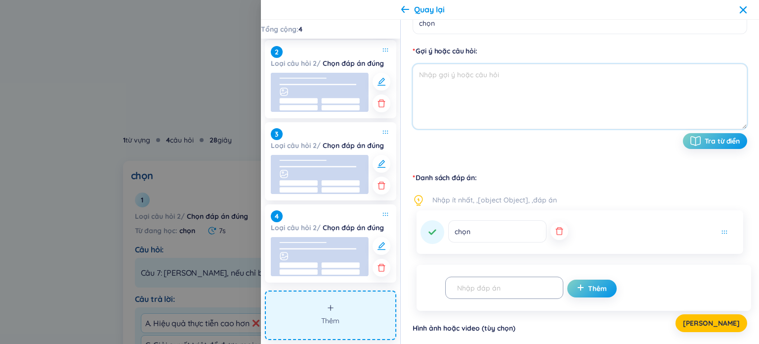
click at [459, 80] on textarea at bounding box center [580, 96] width 335 height 65
click at [492, 82] on textarea at bounding box center [580, 96] width 335 height 65
paste textarea "Chức năng phương pháp luận của triết học có vai trò gì?"
type textarea "Câu 5: Chức năng phương pháp luận của triết học có vai trò gì?"
click at [551, 235] on button "button" at bounding box center [560, 231] width 18 height 18
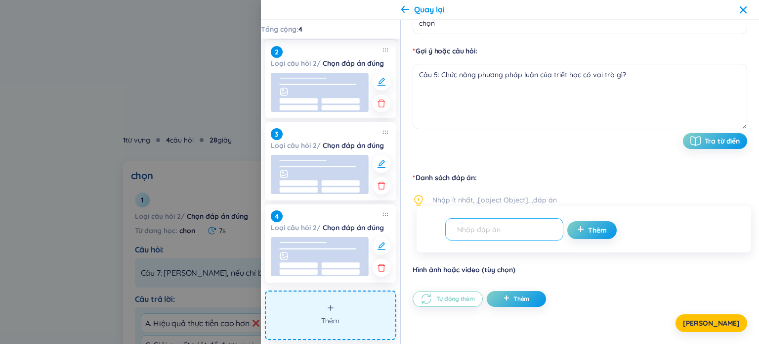
click at [494, 231] on input "text" at bounding box center [499, 228] width 97 height 17
paste input "A. Đưa ra các quy luật tự nhiên"
type input "A. Đưa ra các quy luật tự nhiên"
click at [577, 233] on span "plus" at bounding box center [582, 230] width 11 height 10
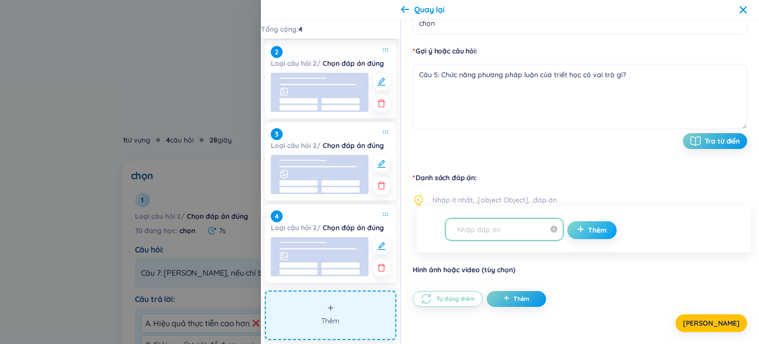
scroll to position [0, 0]
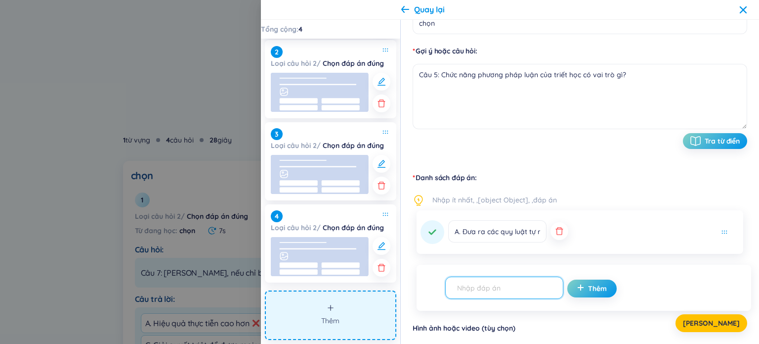
paste input "B. Cung cấp các phương pháp cụ thể để làm thí nghiệm"
type input "B. Cung cấp các phương pháp cụ thể để làm thí nghiệm"
click at [577, 288] on button "Thêm" at bounding box center [591, 288] width 49 height 18
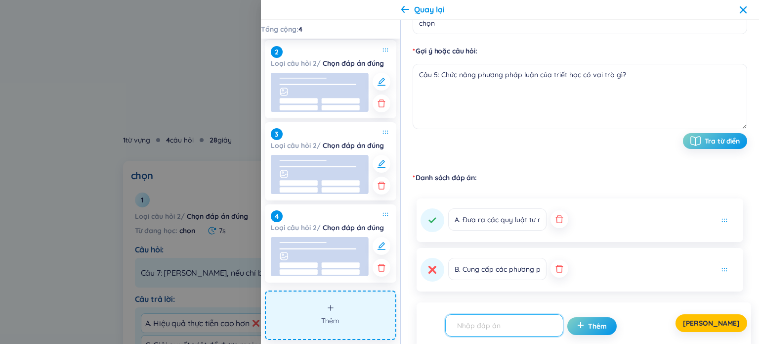
paste input "C. Hướng dẫn cách tư duy và nghiên cứu khoa học một cách đúng đắn"
type input "C. Hướng dẫn cách tư duy và nghiên cứu khoa học một cách đúng đắn"
click at [591, 322] on div "Lưu" at bounding box center [580, 323] width 335 height 18
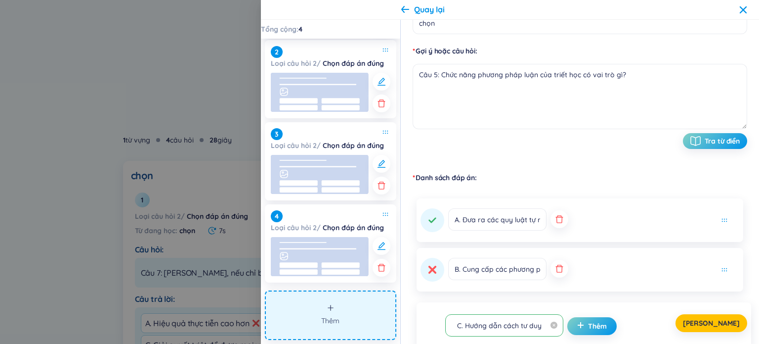
click at [567, 334] on button "Thêm" at bounding box center [591, 326] width 49 height 18
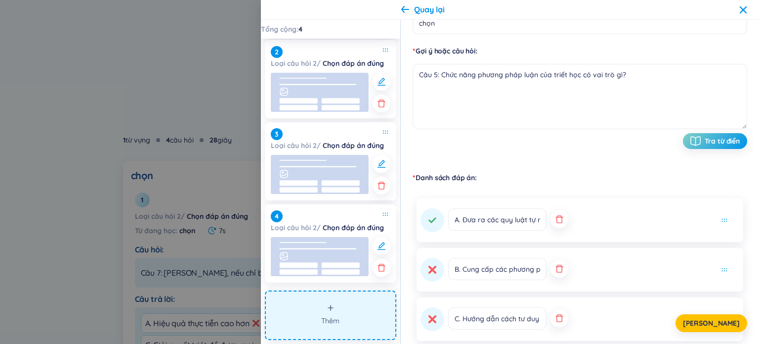
scroll to position [256, 0]
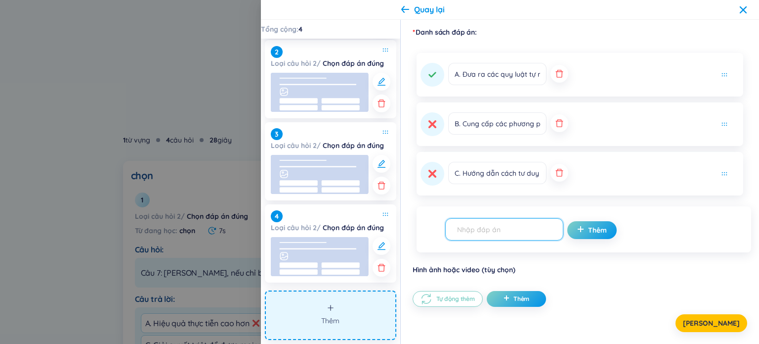
paste input "D. Giải thích hiện tượng siêu nhiên"
type input "D. Giải thích hiện tượng siêu nhiên"
click at [588, 227] on span "Thêm" at bounding box center [597, 230] width 19 height 10
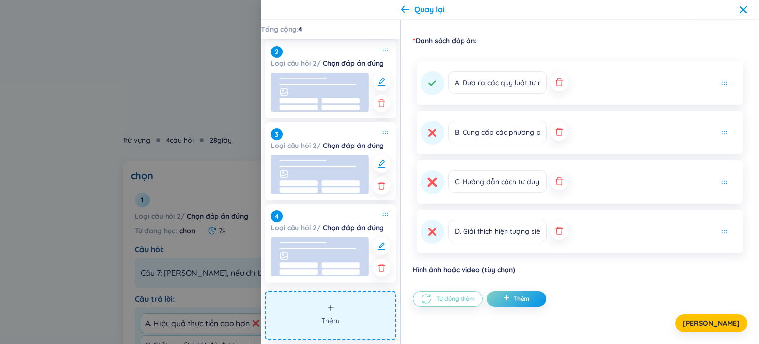
click at [429, 181] on icon at bounding box center [432, 181] width 9 height 9
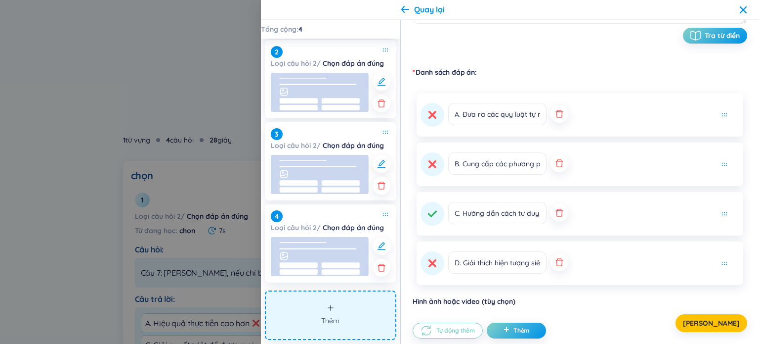
scroll to position [148, 0]
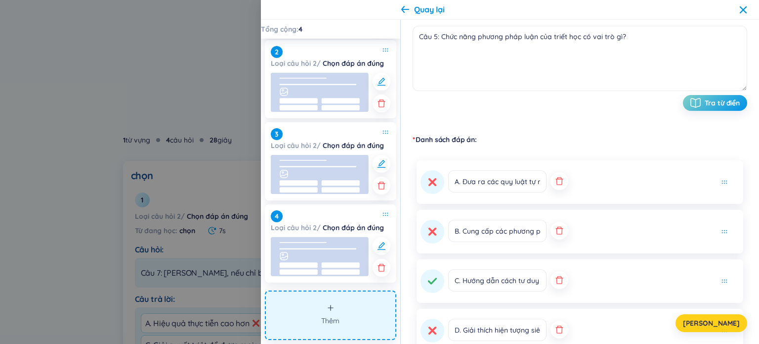
click at [708, 319] on button "Lưu" at bounding box center [712, 323] width 72 height 18
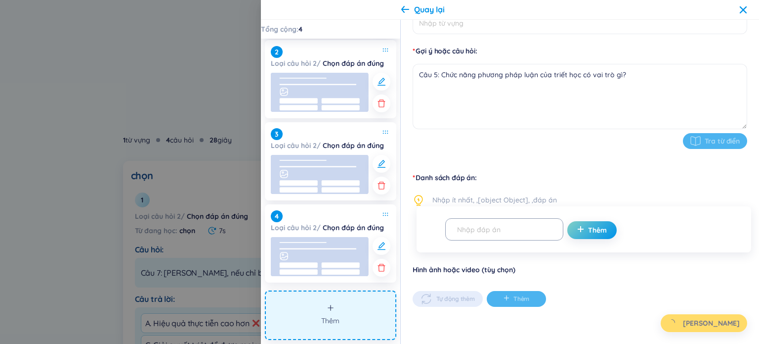
type input "chọn"
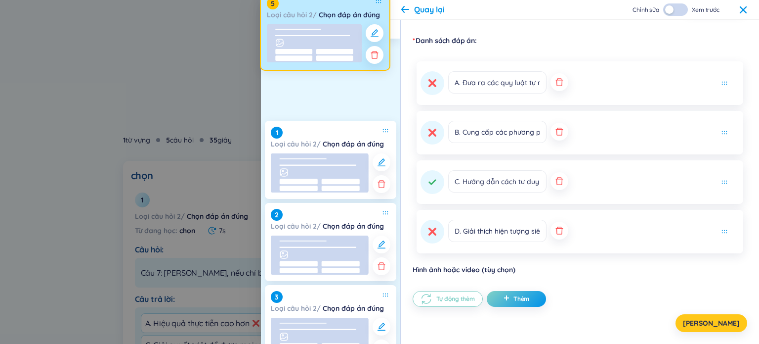
scroll to position [0, 0]
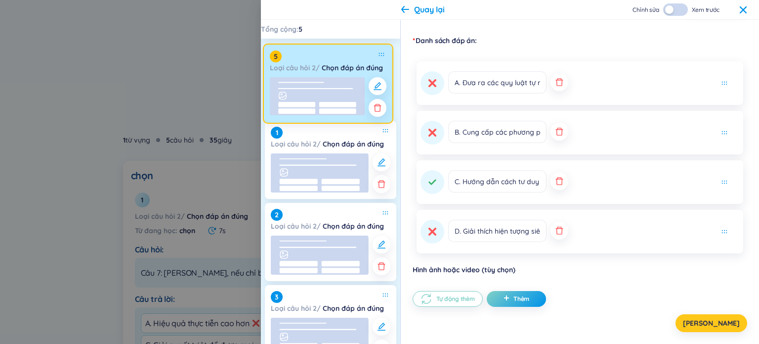
drag, startPoint x: 327, startPoint y: 251, endPoint x: 327, endPoint y: 87, distance: 164.1
click at [327, 87] on div "1 Loại câu hỏi 2 / Chọn đáp án đúng 2 Loại câu hỏi 2 / Chọn đáp án đúng 3 Loại …" at bounding box center [330, 246] width 139 height 414
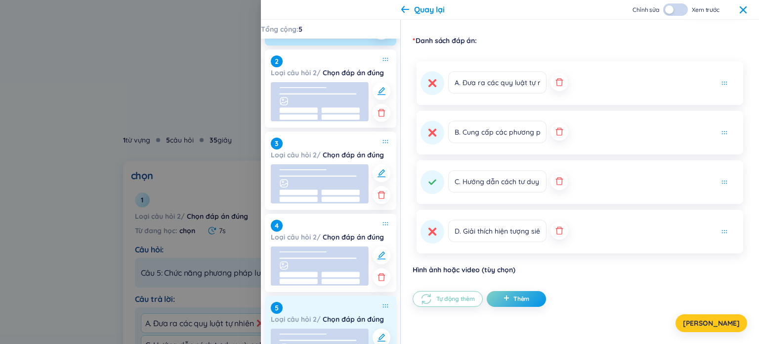
scroll to position [166, 0]
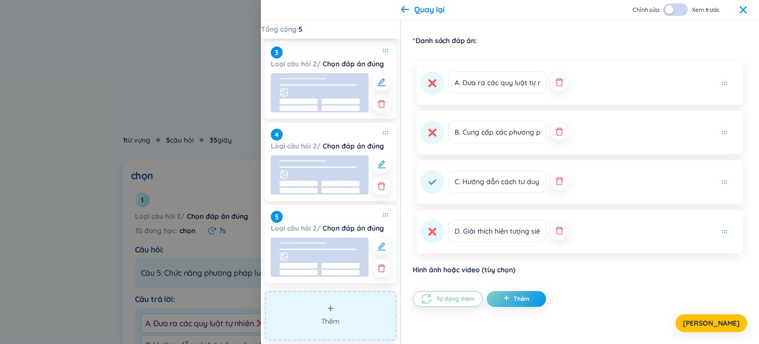
click at [340, 314] on button "Thêm" at bounding box center [330, 315] width 131 height 49
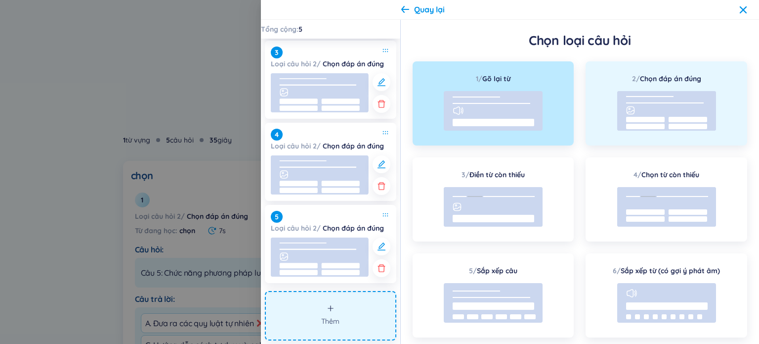
scroll to position [0, 0]
click at [652, 95] on rect at bounding box center [666, 111] width 99 height 40
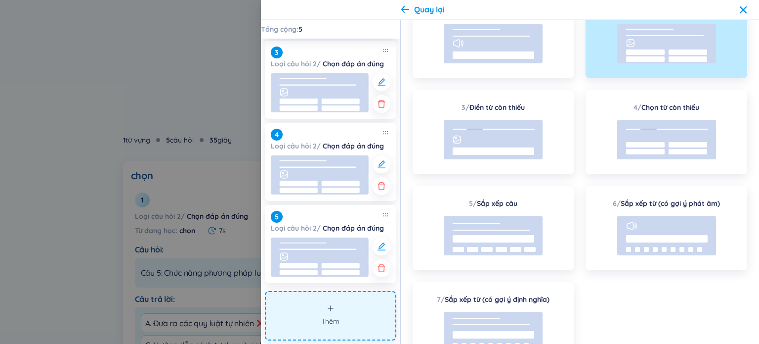
scroll to position [119, 0]
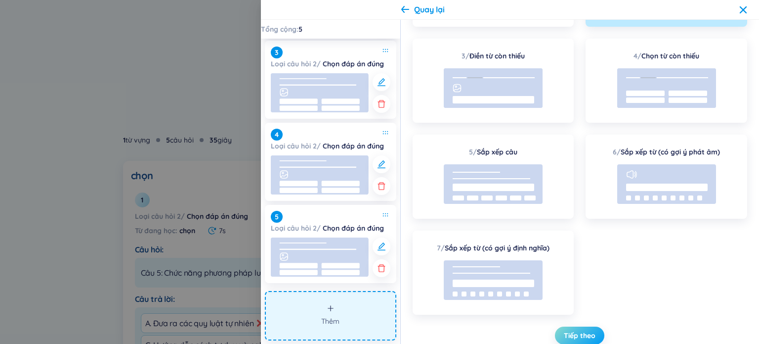
click at [575, 339] on span "Tiếp theo" at bounding box center [580, 335] width 32 height 10
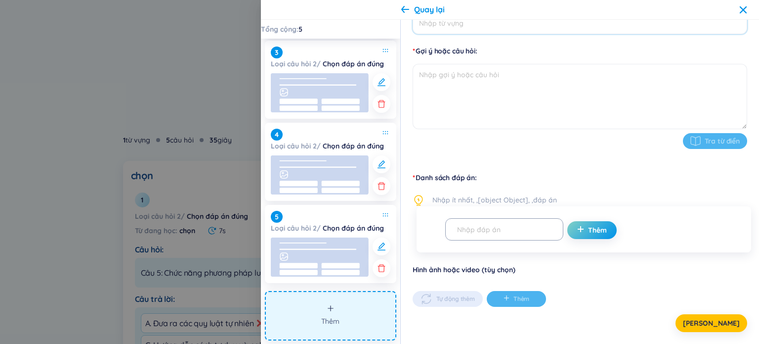
click at [476, 32] on input "Từ vựng" at bounding box center [580, 23] width 335 height 22
type input "chọn"
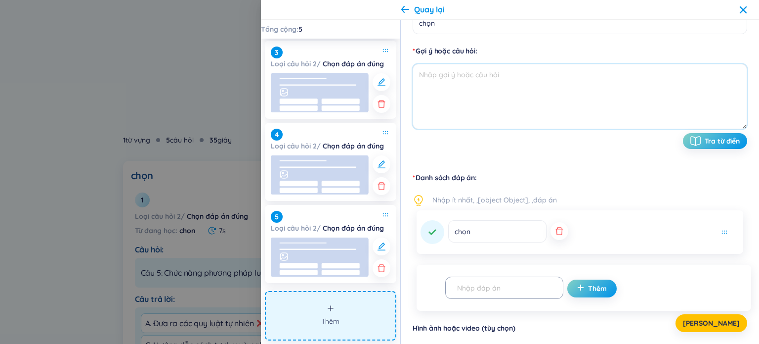
click at [463, 84] on textarea at bounding box center [580, 96] width 335 height 65
click at [555, 231] on icon "button" at bounding box center [560, 231] width 10 height 10
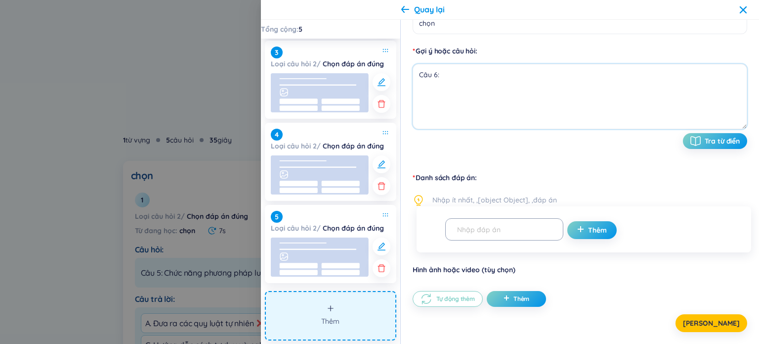
paste textarea "Chức năng của triết học có ý nghĩa như thế nào đối với đời sống con người?"
type textarea "Câu 6:Chức năng của triết học có ý nghĩa như thế nào đối với đời sống con người?"
click at [516, 237] on input "text" at bounding box center [499, 228] width 97 height 17
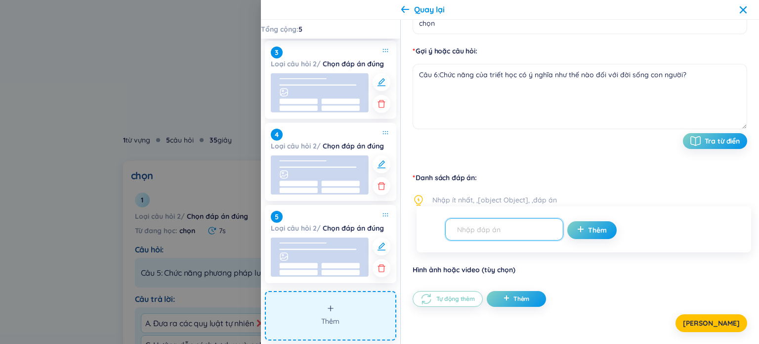
click at [516, 237] on input "text" at bounding box center [499, 228] width 97 height 17
paste input "Chức năng của triết học có ý nghĩa như thế nào đối với đời sống con người?"
type input "Chức năng của triết học có ý nghĩa như thế nào đối với đời sống con người?"
click at [577, 229] on icon "plus" at bounding box center [580, 228] width 7 height 7
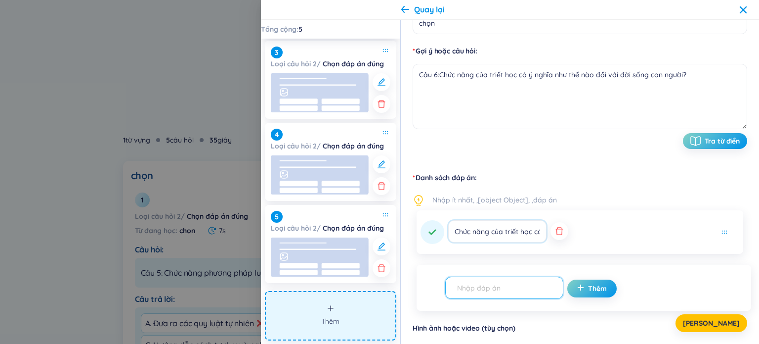
click at [460, 233] on input "Chức năng của triết học có ý nghĩa như thế nào đối với đời sống con người?" at bounding box center [497, 231] width 98 height 22
click at [457, 233] on input "Chức năng của triết học có ý nghĩa như thế nào đối với đời sống con người?" at bounding box center [497, 231] width 98 height 22
click at [456, 233] on input "Chức năng của triết học có ý nghĩa như thế nào đối với đời sống con người?" at bounding box center [497, 231] width 98 height 22
click at [555, 229] on icon "button" at bounding box center [560, 231] width 10 height 10
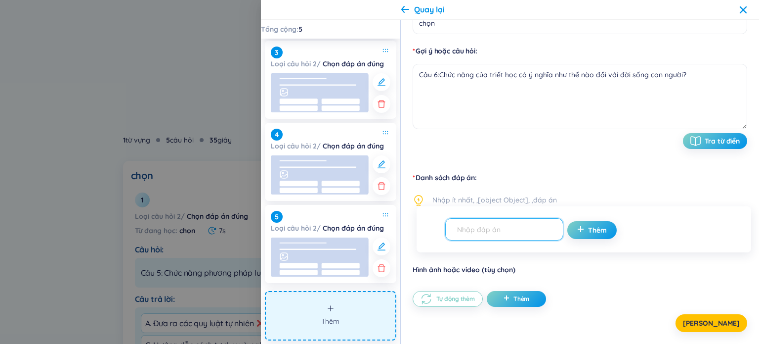
click at [507, 227] on input "text" at bounding box center [499, 228] width 97 height 17
paste input "A. Giúp con người tiếp cận tri thức khoa học và hiểu đúng về thế giới"
type input "A. Giúp con người tiếp cận tri thức khoa học và hiểu đúng về thế giới"
click at [588, 233] on span "Thêm" at bounding box center [597, 230] width 19 height 10
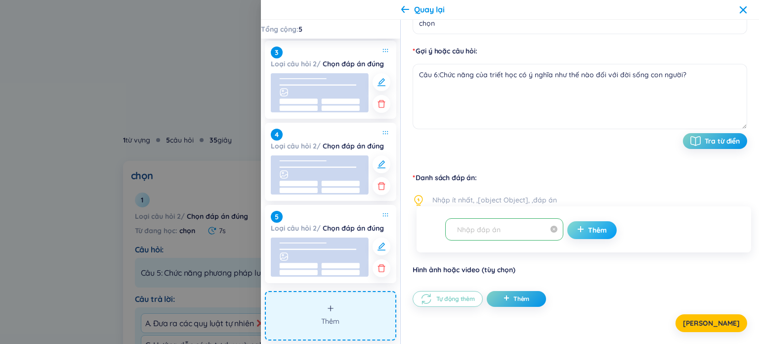
scroll to position [0, 0]
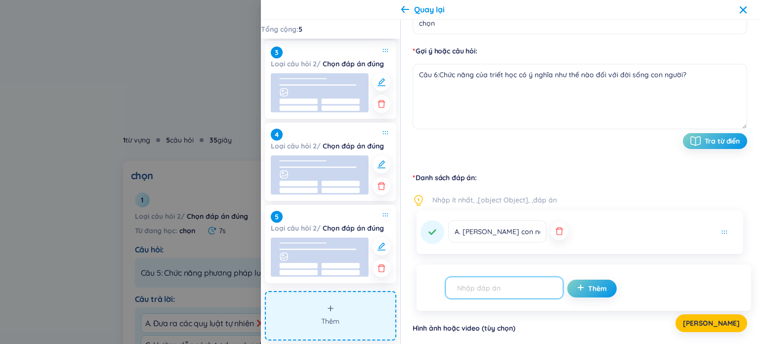
paste input "B. Làm thay thế toàn bộ khoa học tự nhiên"
type input "B. Làm thay thế toàn bộ khoa học tự nhiên"
click at [577, 284] on icon "plus" at bounding box center [580, 287] width 7 height 7
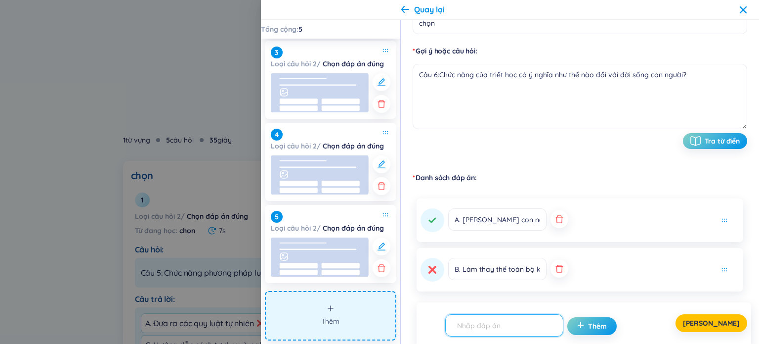
click at [491, 321] on input "text" at bounding box center [499, 324] width 97 height 17
paste input "C. Giúp con người tránh xa thực tiễn để sống lý tưởng hơn"
type input "C. Giúp con người tránh xa thực tiễn để sống lý tưởng hơn"
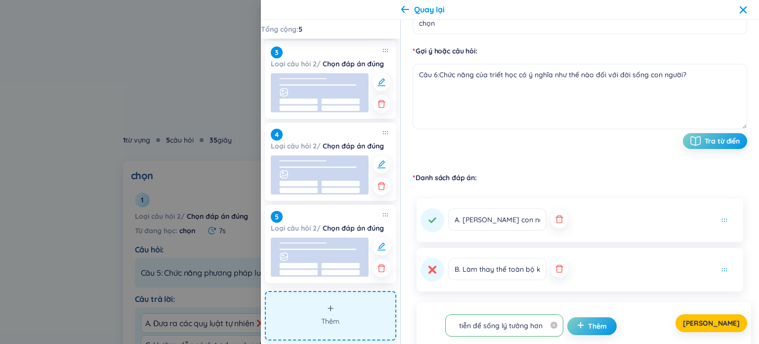
drag, startPoint x: 572, startPoint y: 331, endPoint x: 544, endPoint y: 330, distance: 28.7
click at [572, 331] on div "Lưu" at bounding box center [580, 323] width 335 height 18
click at [579, 330] on div "Lưu" at bounding box center [580, 323] width 335 height 18
click at [578, 323] on div "Lưu" at bounding box center [580, 323] width 335 height 18
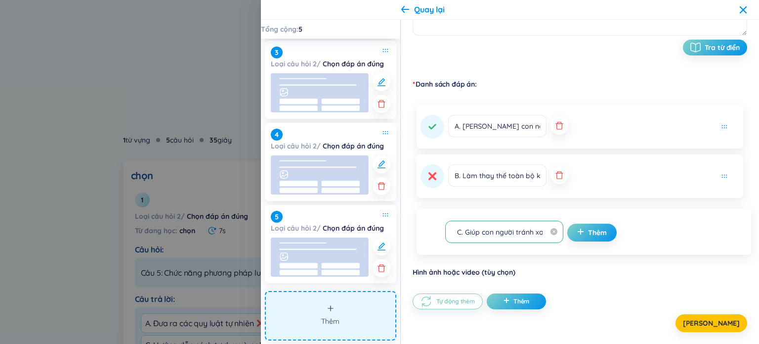
scroll to position [206, 0]
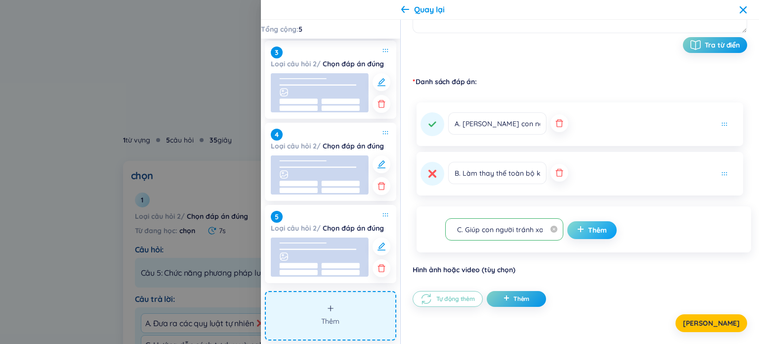
click at [588, 230] on span "Thêm" at bounding box center [597, 230] width 19 height 10
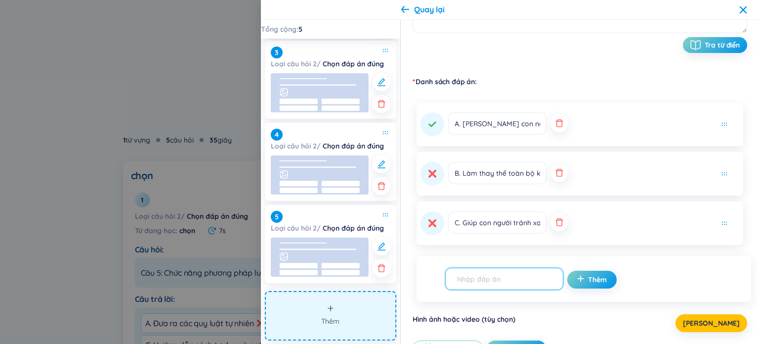
paste input "D. Là công cụ giải trí tinh thần"
type input "D. Là công cụ giải trí tinh thần"
click at [578, 284] on button "Thêm" at bounding box center [591, 279] width 49 height 18
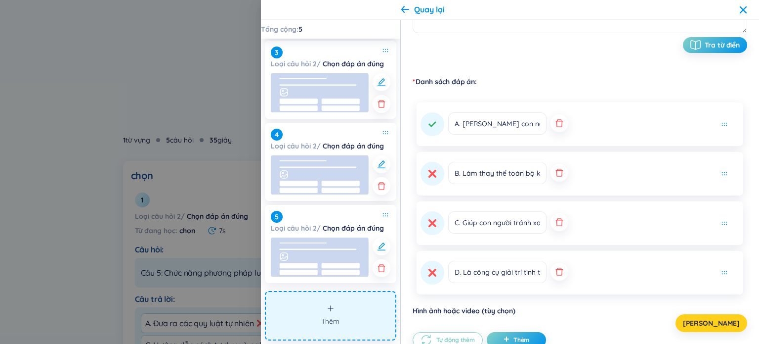
click at [716, 322] on span "Lưu" at bounding box center [711, 323] width 57 height 10
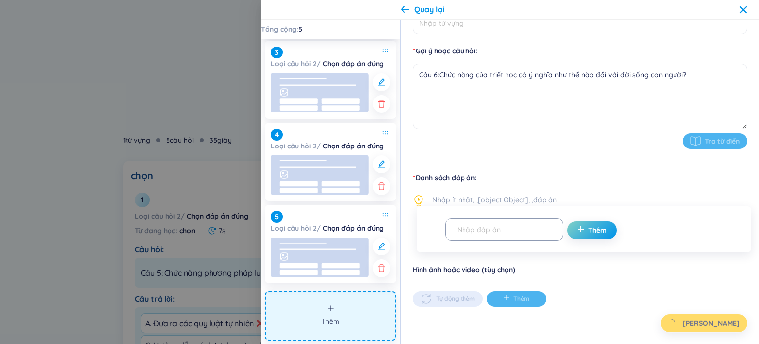
type input "chọn"
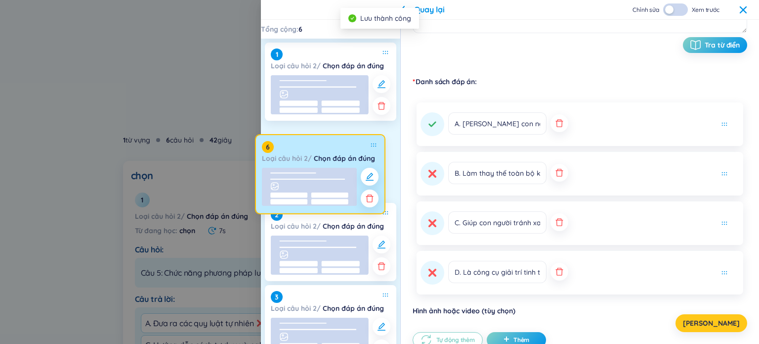
drag, startPoint x: 330, startPoint y: 254, endPoint x: 322, endPoint y: 175, distance: 78.5
click at [322, 175] on div "1 Loại câu hỏi 2 / Chọn đáp án đúng 2 Loại câu hỏi 2 / Chọn đáp án đúng 3 Loại …" at bounding box center [330, 287] width 139 height 496
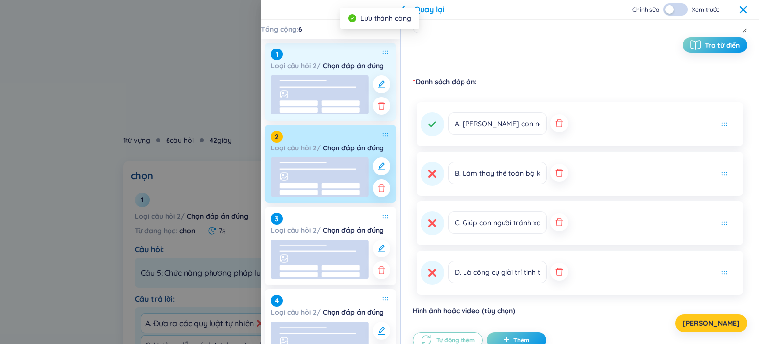
click at [333, 88] on rect at bounding box center [320, 94] width 98 height 39
type textarea "Câu 5: Chức năng phương pháp luận của triết học có vai trò gì?"
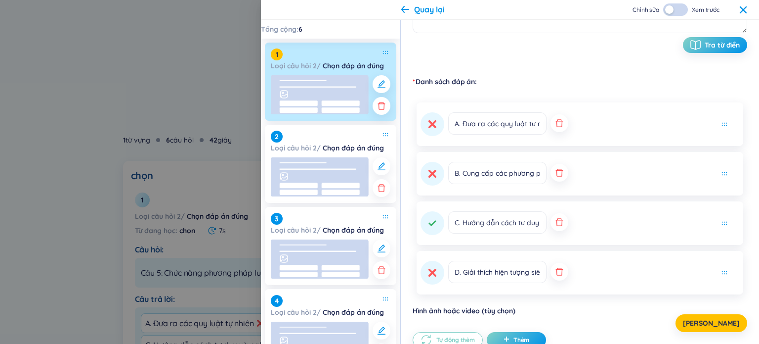
click at [738, 14] on div "Chỉnh sửa Xem trước" at bounding box center [690, 9] width 115 height 12
click at [748, 9] on div "Quay lại Chỉnh sửa Xem trước" at bounding box center [510, 10] width 498 height 20
click at [743, 8] on icon at bounding box center [743, 9] width 7 height 7
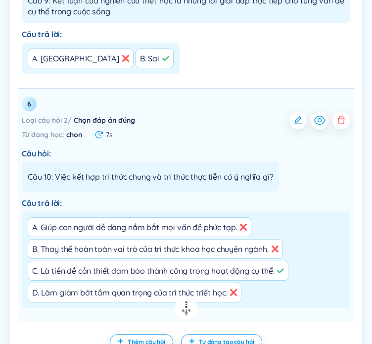
scroll to position [1409, 0]
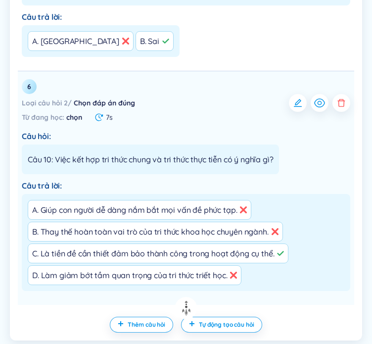
click at [318, 167] on div "Câu hỏi: Câu 10: Việc kết hợp tri thức chung và tri thức thực tiễn có ý nghĩa g…" at bounding box center [186, 151] width 328 height 43
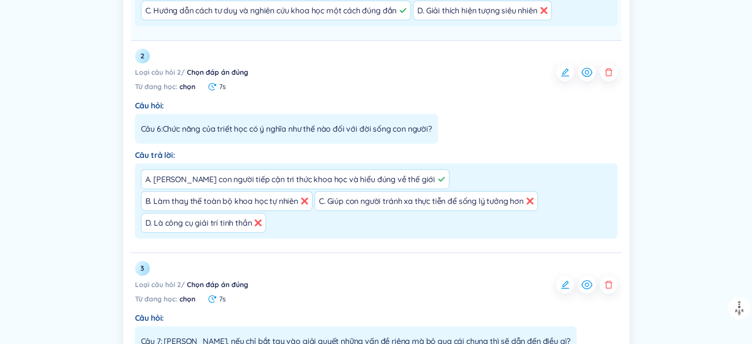
scroll to position [510, 0]
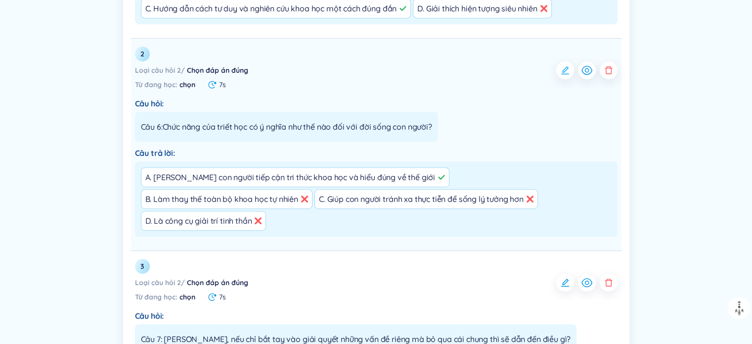
click at [564, 65] on icon "button" at bounding box center [565, 70] width 10 height 10
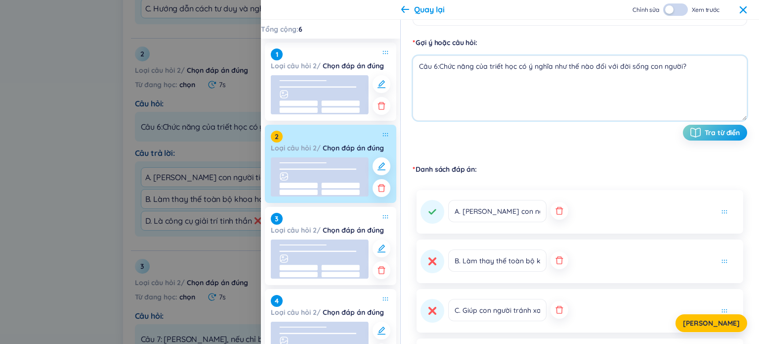
click at [441, 67] on textarea "Câu 6:Chức năng của triết học có ý nghĩa như thế nào đối với đời sống con người?" at bounding box center [580, 87] width 335 height 65
drag, startPoint x: 439, startPoint y: 69, endPoint x: 438, endPoint y: 81, distance: 11.9
click at [439, 70] on textarea "Câu 6:Chức năng của triết học có ý nghĩa như thế nào đối với đời sống con người?" at bounding box center [580, 87] width 335 height 65
type textarea "Câu 6: Chức năng của triết học có ý nghĩa như thế nào đối với đời sống con ngườ…"
click at [718, 318] on span "Lưu" at bounding box center [711, 323] width 57 height 10
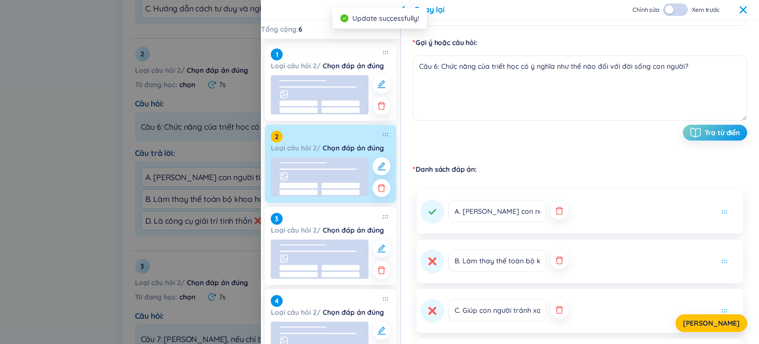
click at [744, 9] on icon at bounding box center [743, 9] width 7 height 7
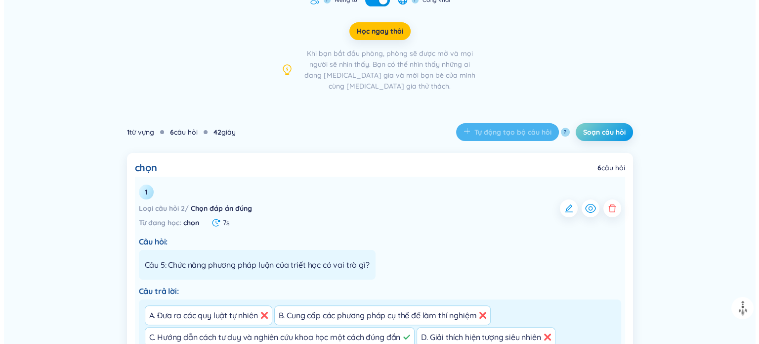
scroll to position [262, 0]
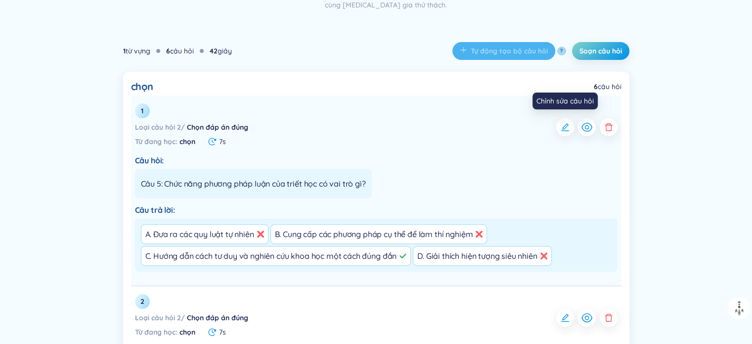
click at [565, 130] on icon "button" at bounding box center [565, 127] width 8 height 8
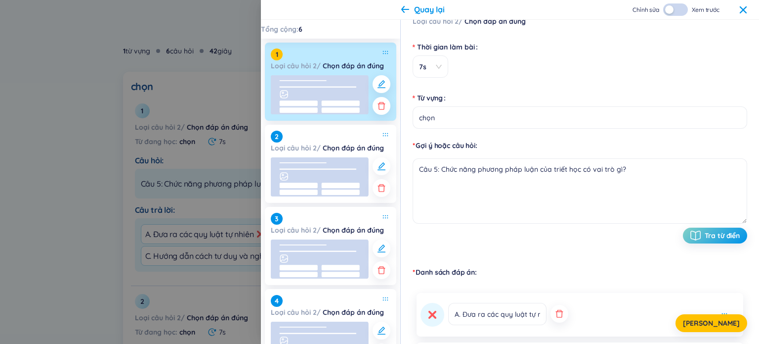
scroll to position [0, 0]
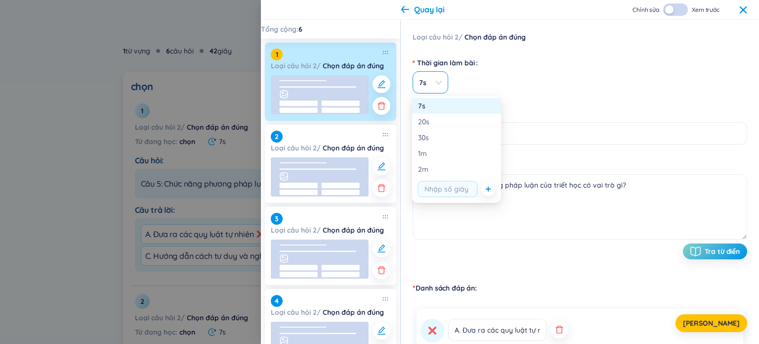
click at [435, 85] on span "7s" at bounding box center [430, 83] width 23 height 10
click at [437, 193] on input "string" at bounding box center [447, 189] width 59 height 16
type input "15"
click at [489, 189] on icon "plus" at bounding box center [488, 189] width 6 height 6
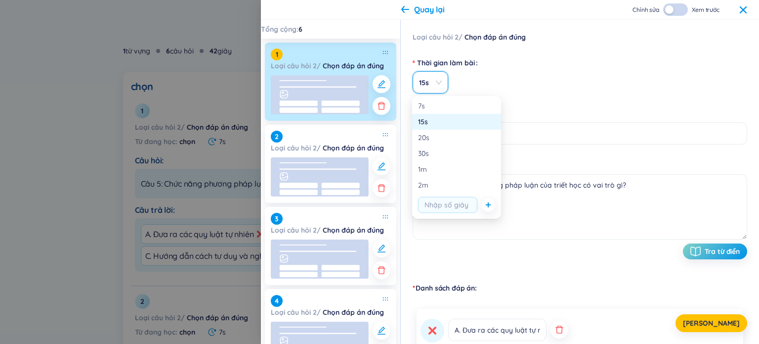
click at [425, 85] on span "15s" at bounding box center [430, 83] width 23 height 10
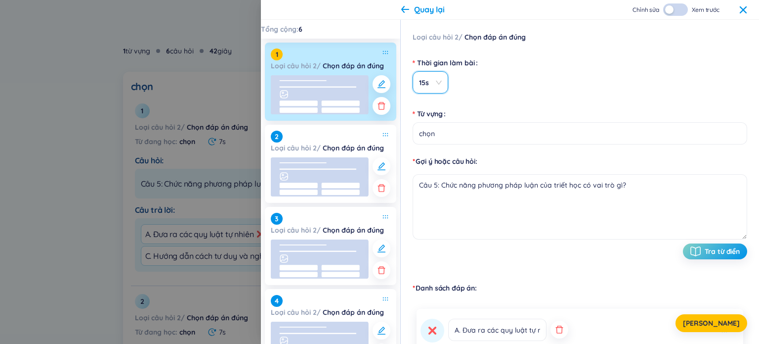
click at [439, 79] on span "15s" at bounding box center [430, 83] width 23 height 10
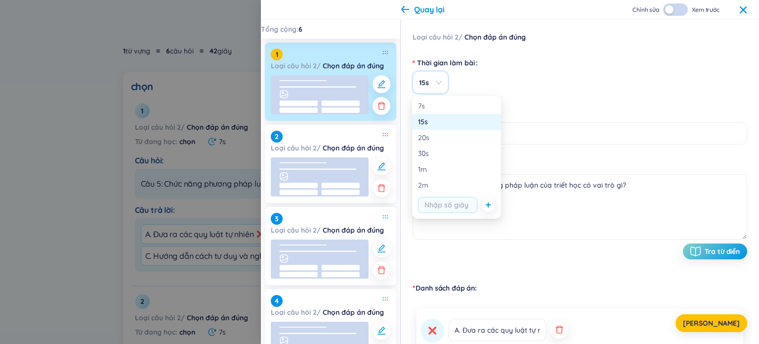
click at [540, 165] on div "Gợi ý hoặc câu hỏi" at bounding box center [580, 161] width 335 height 10
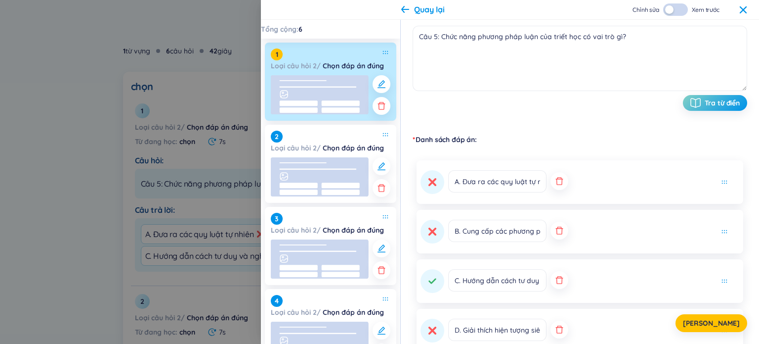
scroll to position [198, 0]
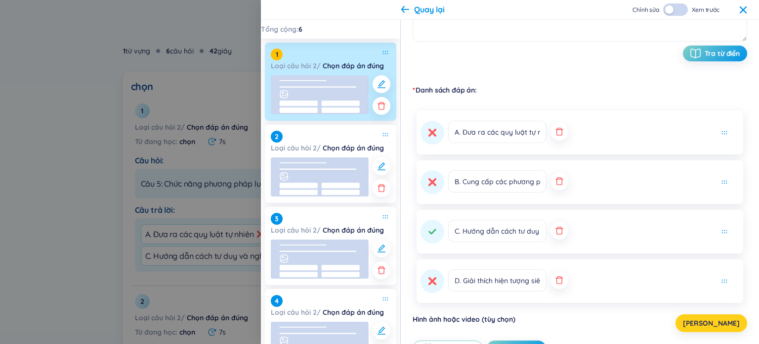
click at [720, 323] on span "Lưu" at bounding box center [711, 323] width 57 height 10
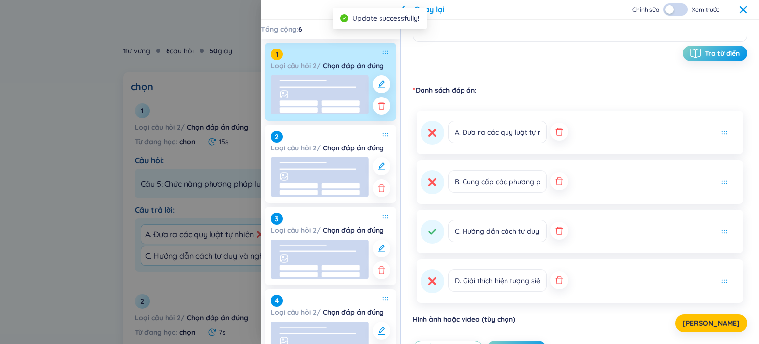
click at [745, 11] on icon at bounding box center [743, 9] width 7 height 7
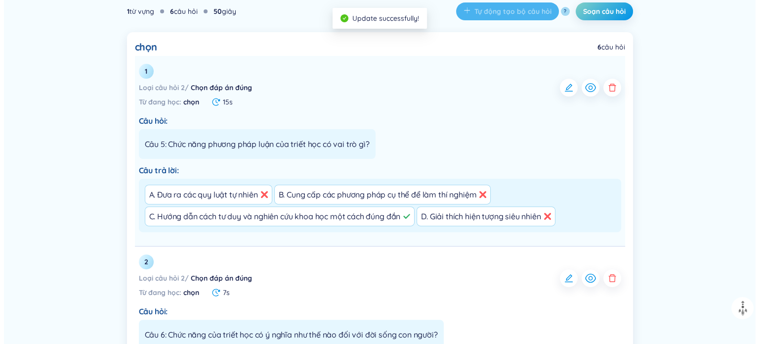
scroll to position [361, 0]
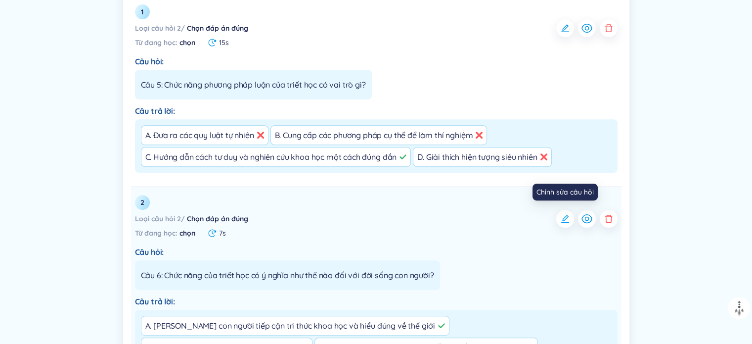
click at [567, 221] on icon "button" at bounding box center [565, 219] width 8 height 8
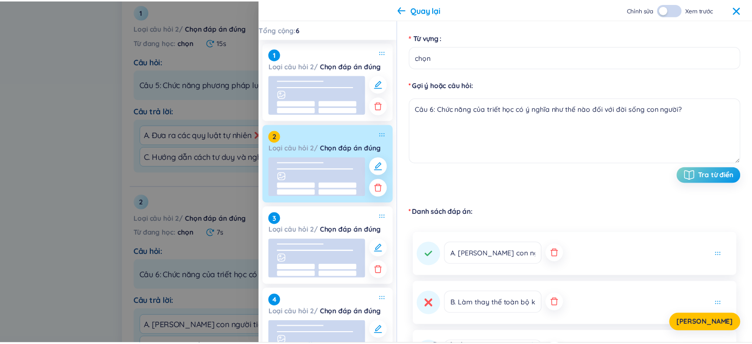
scroll to position [20, 0]
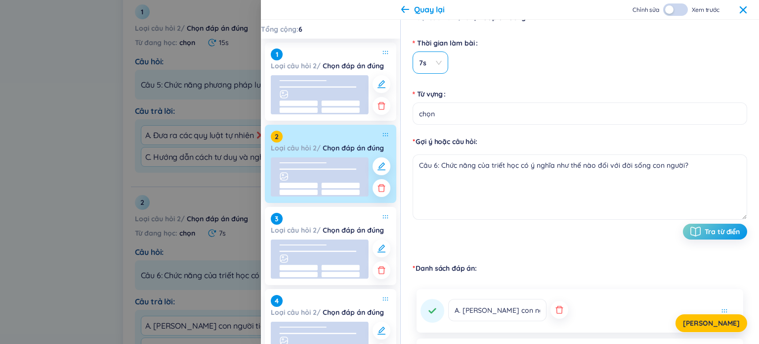
click at [437, 59] on span "7s" at bounding box center [430, 63] width 23 height 10
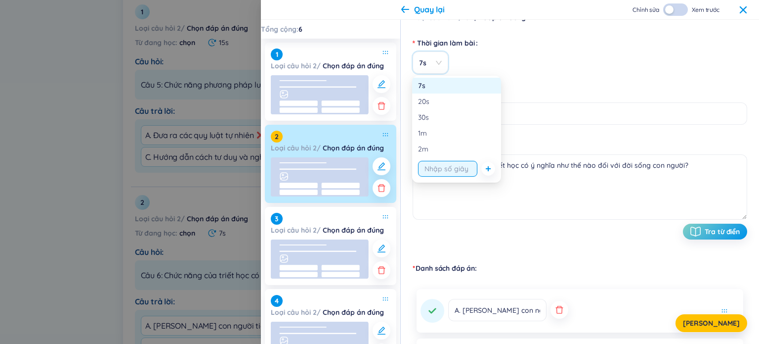
click at [436, 170] on input "string" at bounding box center [447, 169] width 59 height 16
type input "15"
click at [486, 169] on icon "plus" at bounding box center [488, 169] width 6 height 6
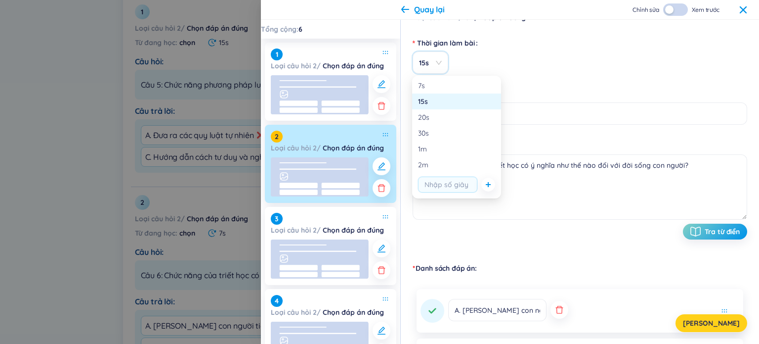
click at [722, 318] on span "Lưu" at bounding box center [711, 323] width 57 height 10
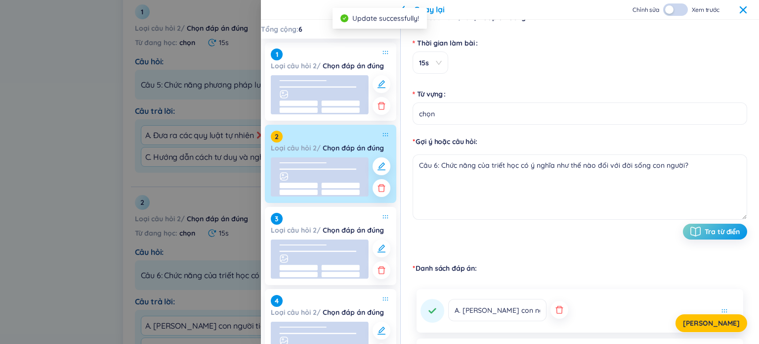
click at [741, 9] on icon at bounding box center [743, 10] width 8 height 8
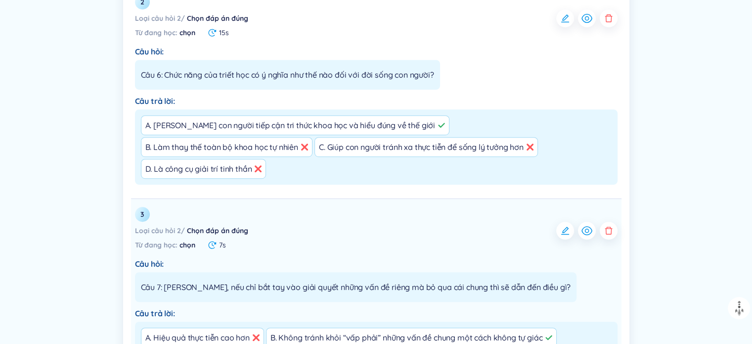
scroll to position [608, 0]
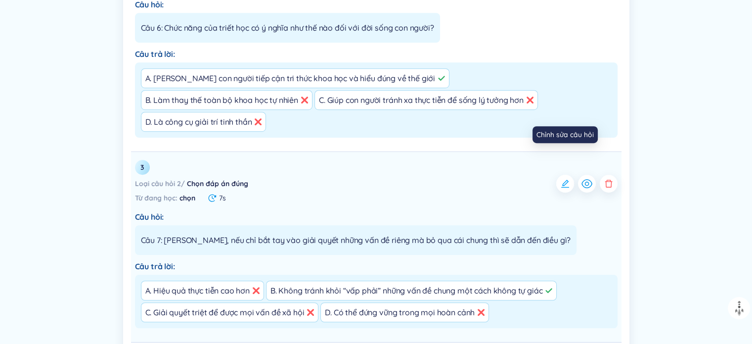
click at [564, 178] on icon "button" at bounding box center [565, 183] width 10 height 10
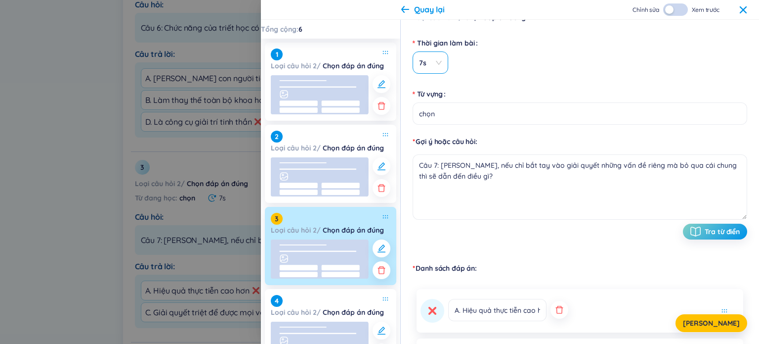
click at [440, 61] on span "7s" at bounding box center [430, 63] width 23 height 10
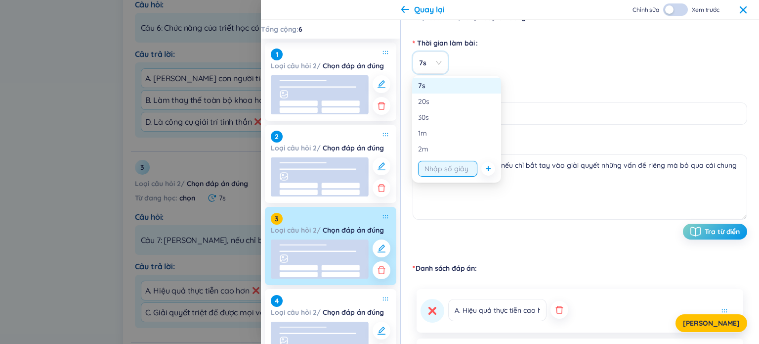
click at [446, 171] on input "string" at bounding box center [447, 169] width 59 height 16
type input "15"
click at [484, 171] on button "button" at bounding box center [488, 169] width 14 height 14
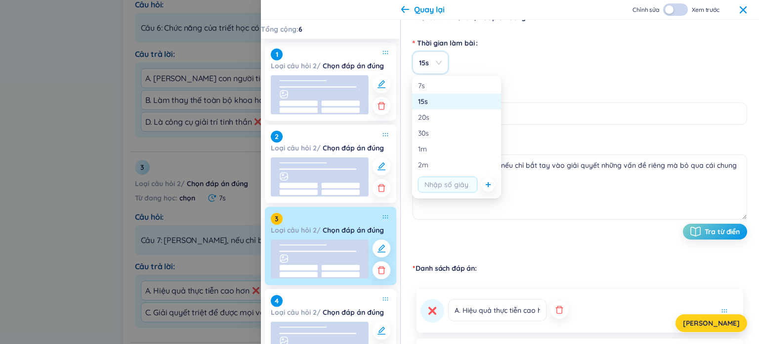
drag, startPoint x: 718, startPoint y: 322, endPoint x: 706, endPoint y: 300, distance: 24.5
click at [717, 321] on span "Lưu" at bounding box center [711, 323] width 57 height 10
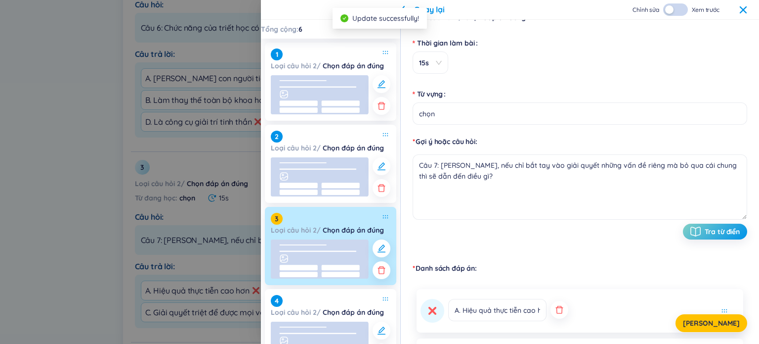
click at [743, 13] on div "Chỉnh sửa Xem trước" at bounding box center [690, 9] width 115 height 12
click at [743, 8] on icon at bounding box center [743, 10] width 8 height 8
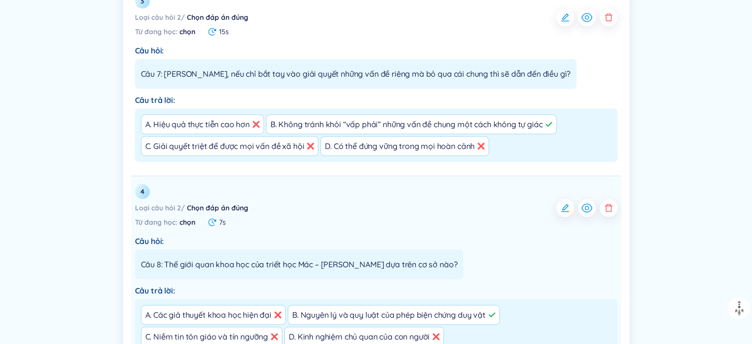
scroll to position [806, 0]
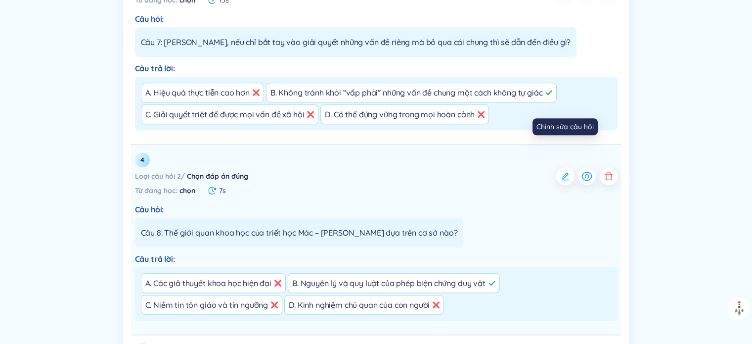
click at [564, 171] on icon "button" at bounding box center [565, 176] width 10 height 10
click at [567, 171] on icon "button" at bounding box center [565, 176] width 10 height 10
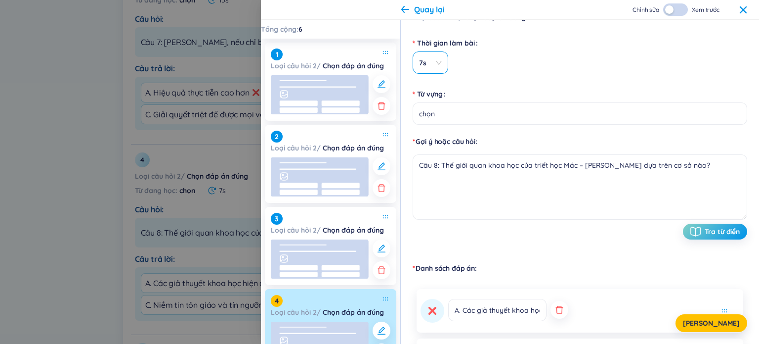
click at [433, 56] on input "Thời gian làm bài" at bounding box center [427, 63] width 17 height 22
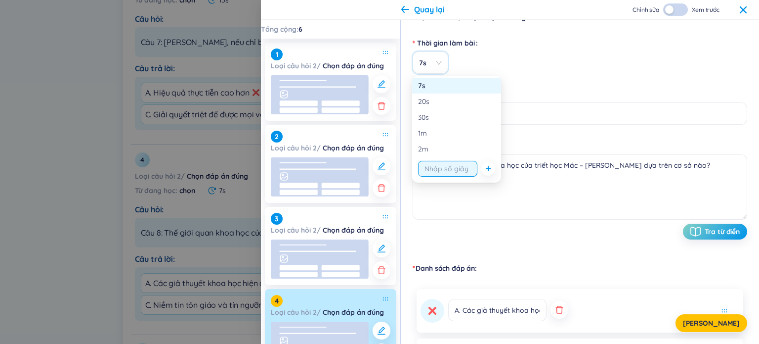
click at [451, 170] on input "string" at bounding box center [447, 169] width 59 height 16
type input "15"
click at [712, 325] on button "Lưu" at bounding box center [712, 323] width 72 height 18
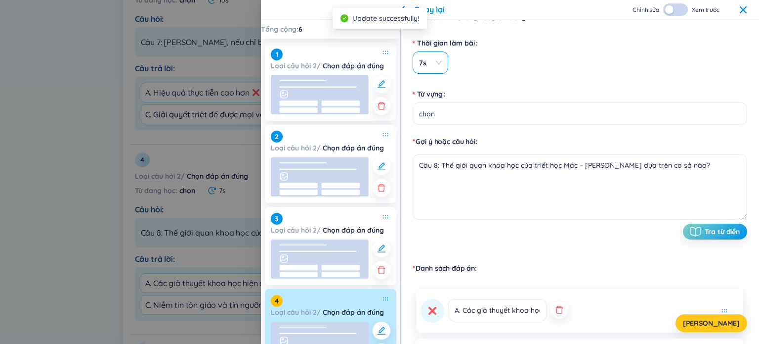
click at [435, 62] on span "7s" at bounding box center [430, 63] width 23 height 10
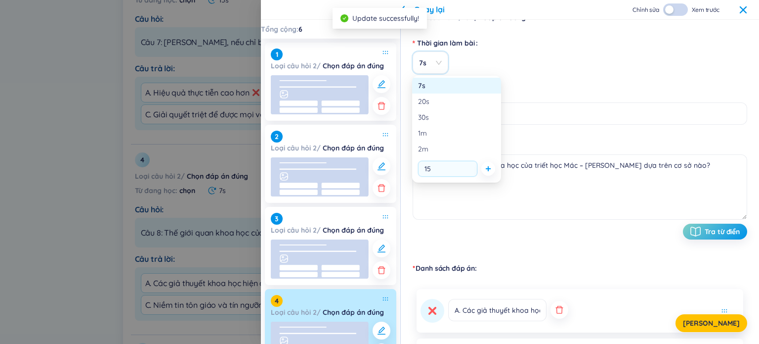
click at [492, 170] on button "button" at bounding box center [488, 169] width 14 height 14
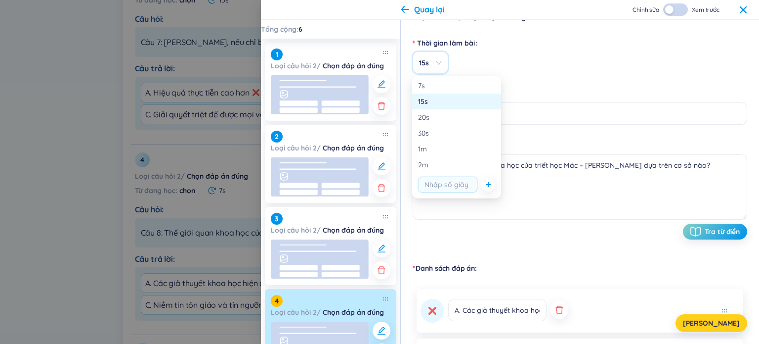
click at [712, 323] on button "Lưu" at bounding box center [712, 323] width 72 height 18
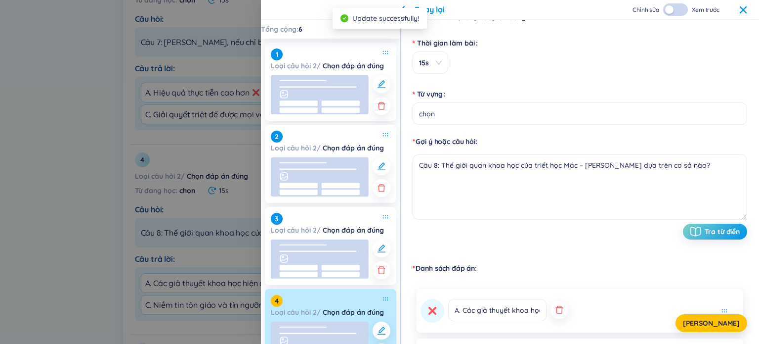
click at [741, 15] on div "Chỉnh sửa Xem trước" at bounding box center [690, 9] width 115 height 12
click at [739, 12] on div "Chỉnh sửa Xem trước" at bounding box center [690, 9] width 115 height 12
click at [740, 9] on icon at bounding box center [743, 10] width 8 height 8
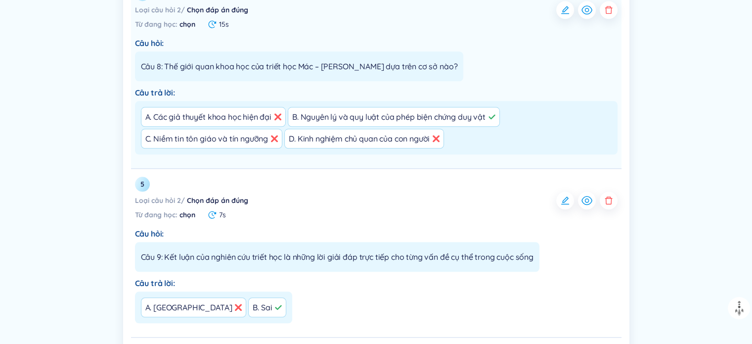
scroll to position [1004, 0]
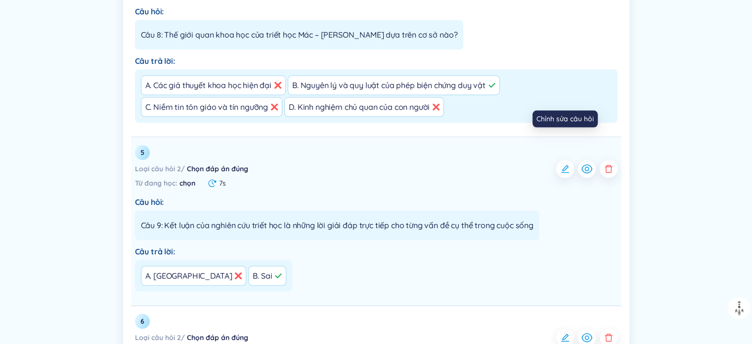
click at [569, 164] on icon "button" at bounding box center [565, 169] width 10 height 10
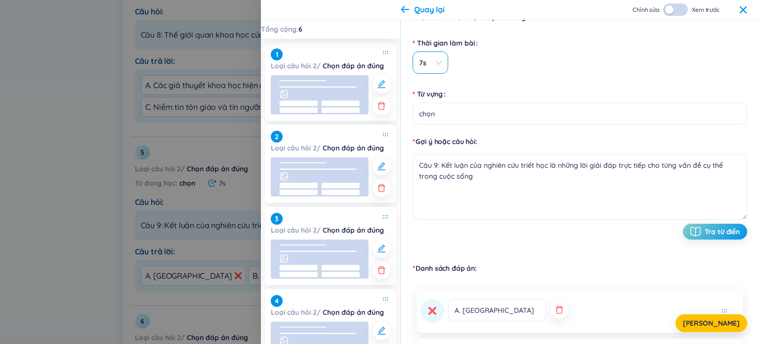
drag, startPoint x: 435, startPoint y: 63, endPoint x: 437, endPoint y: 68, distance: 5.2
click at [435, 63] on span "7s" at bounding box center [430, 63] width 23 height 10
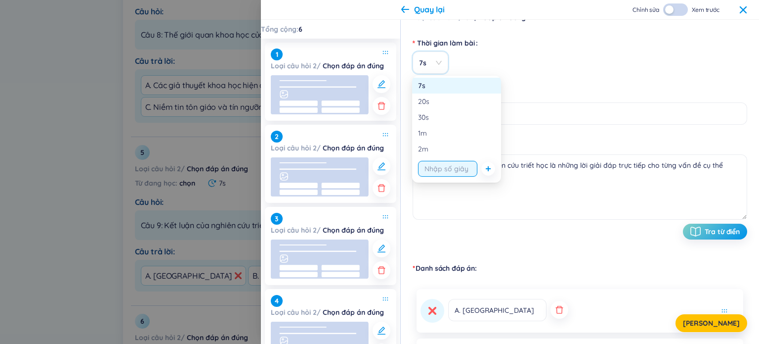
click at [441, 174] on input "string" at bounding box center [447, 169] width 59 height 16
type input "15"
click at [486, 172] on button "button" at bounding box center [488, 169] width 14 height 14
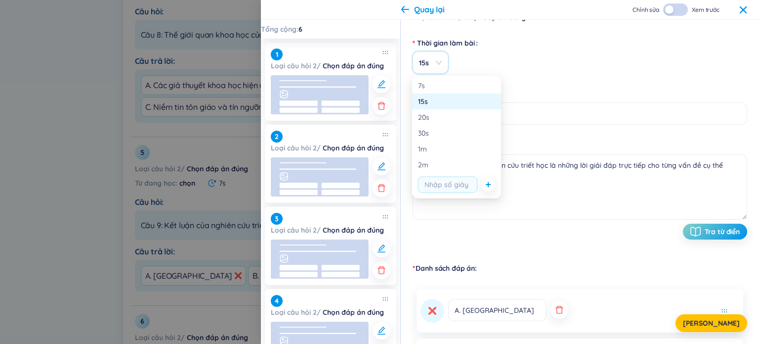
click at [563, 130] on form "Thời gian làm bài 15s Từ vựng chọn Gợi ý hoặc câu hỏi Câu 9: Kết luận của nghiê…" at bounding box center [580, 143] width 335 height 217
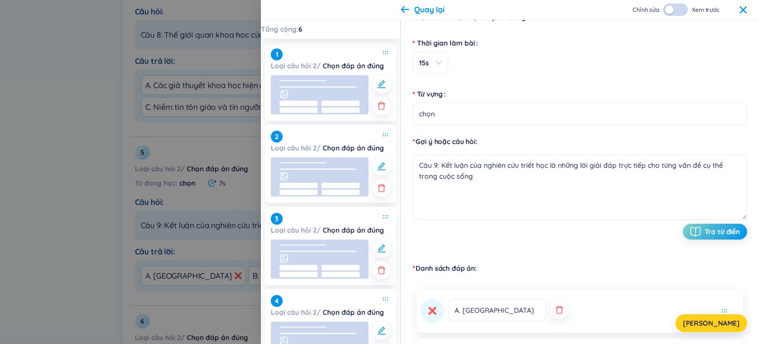
click at [725, 323] on span "Lưu" at bounding box center [711, 323] width 57 height 10
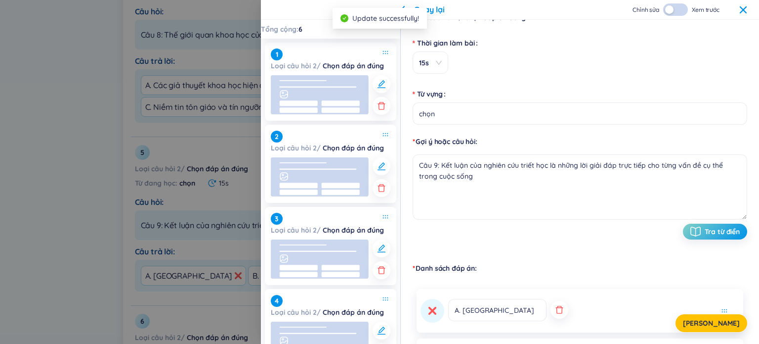
click at [743, 9] on icon at bounding box center [743, 9] width 7 height 7
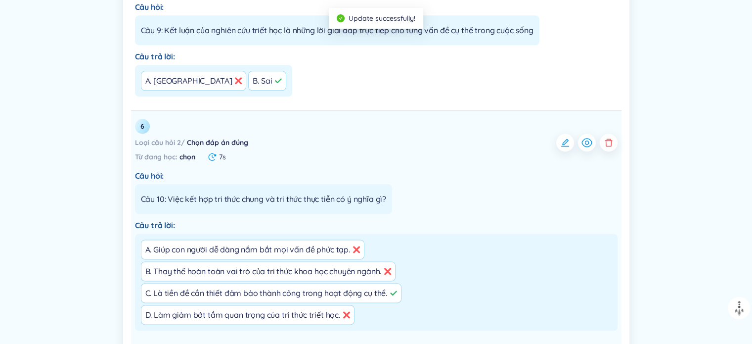
scroll to position [1202, 0]
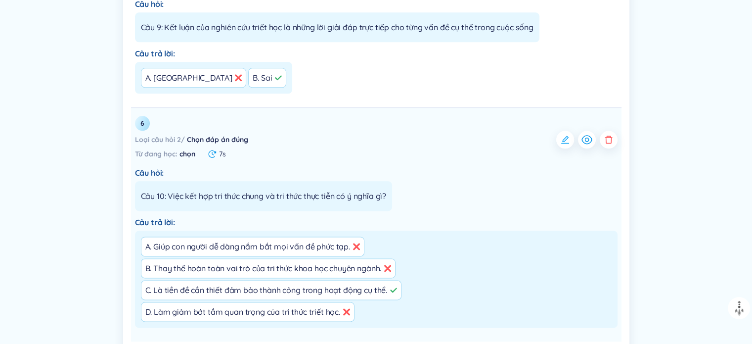
click at [565, 134] on icon "button" at bounding box center [565, 139] width 10 height 10
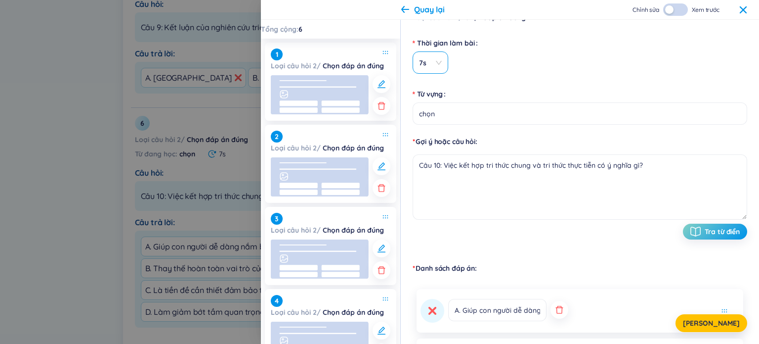
click at [432, 63] on span "7s" at bounding box center [430, 63] width 23 height 10
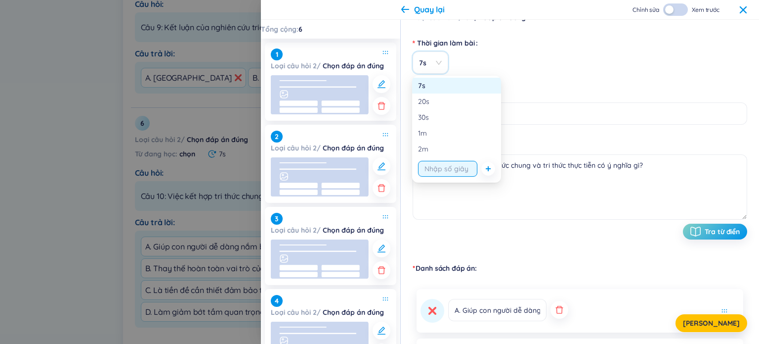
click at [444, 168] on input "string" at bounding box center [447, 169] width 59 height 16
type input "15"
click at [490, 170] on icon "plus" at bounding box center [488, 169] width 6 height 6
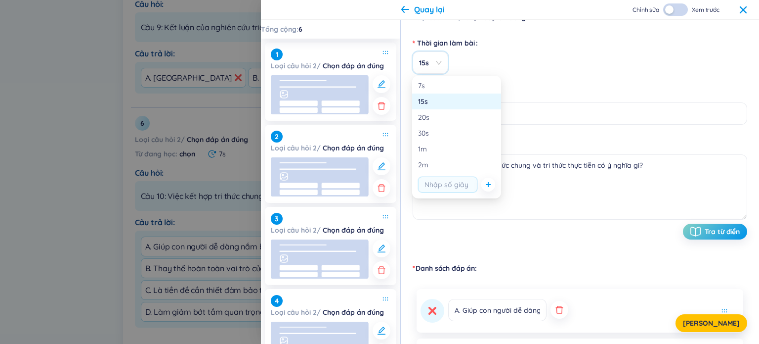
click at [487, 185] on icon "plus" at bounding box center [488, 184] width 6 height 6
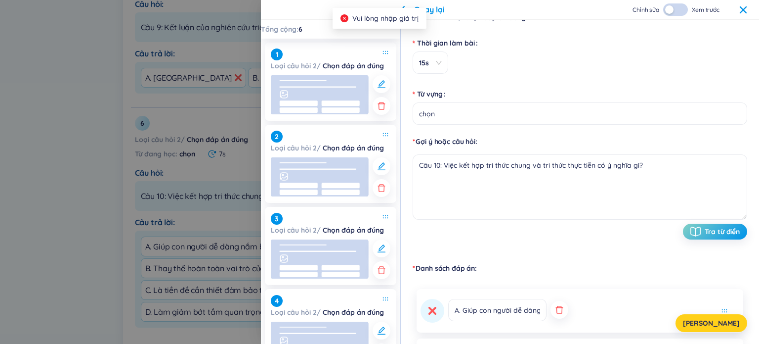
click at [724, 317] on button "Lưu" at bounding box center [712, 323] width 72 height 18
click at [741, 16] on div "Quay lại Chỉnh sửa Xem trước" at bounding box center [510, 10] width 498 height 20
click at [741, 8] on icon at bounding box center [743, 10] width 8 height 8
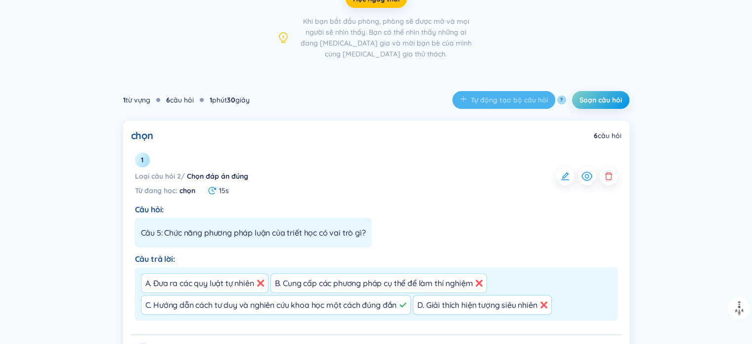
scroll to position [213, 0]
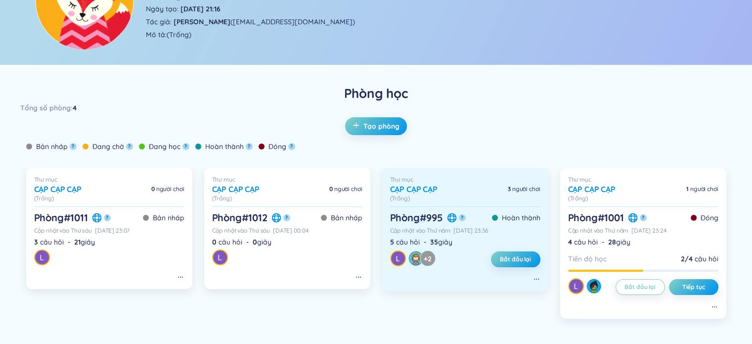
scroll to position [148, 0]
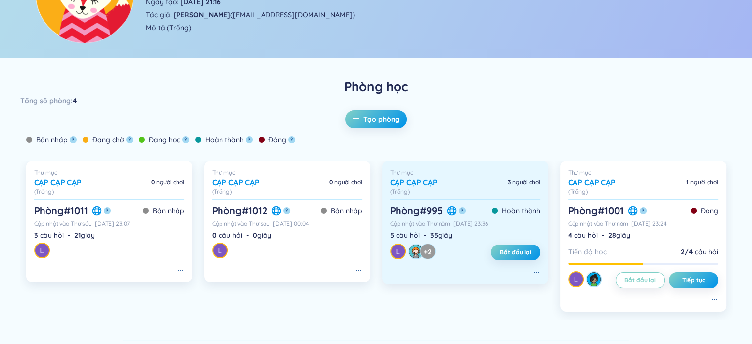
click at [451, 213] on icon at bounding box center [451, 211] width 8 height 8
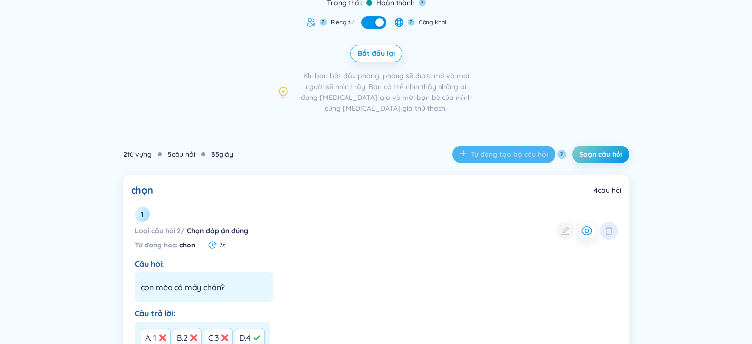
scroll to position [99, 0]
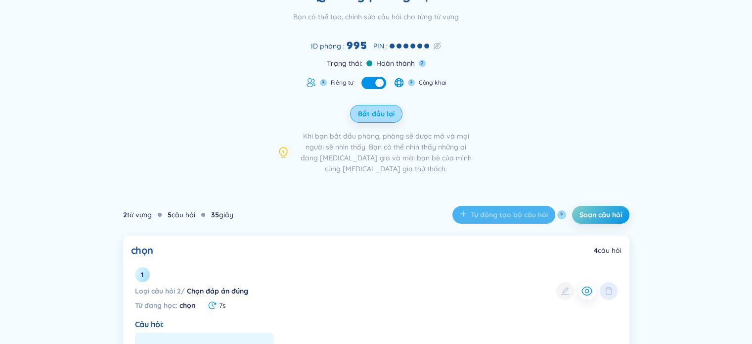
click at [374, 112] on span "Bắt đầu lại" at bounding box center [376, 114] width 37 height 10
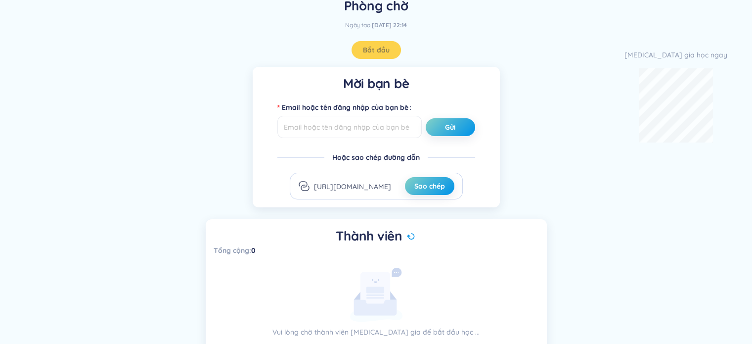
scroll to position [96, 0]
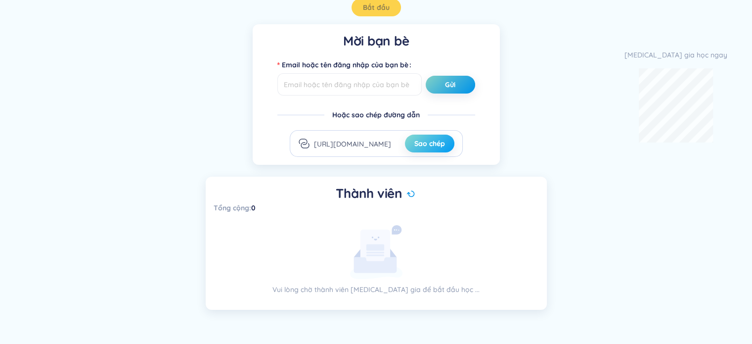
click at [421, 143] on span "Sao chép" at bounding box center [429, 143] width 31 height 10
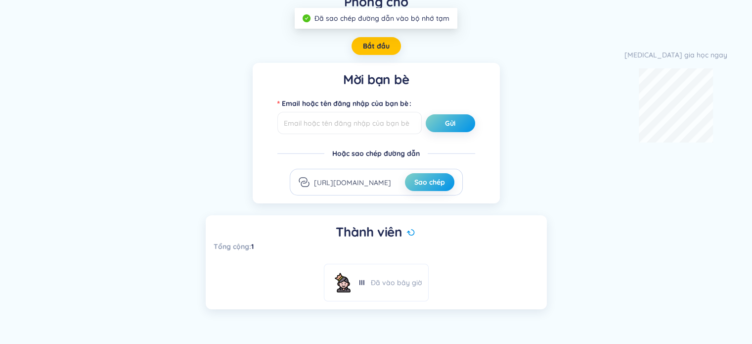
scroll to position [57, 0]
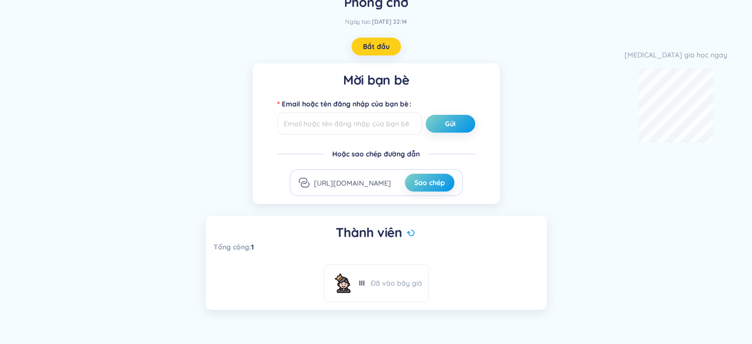
click at [372, 49] on span "Bắt đầu" at bounding box center [376, 47] width 27 height 10
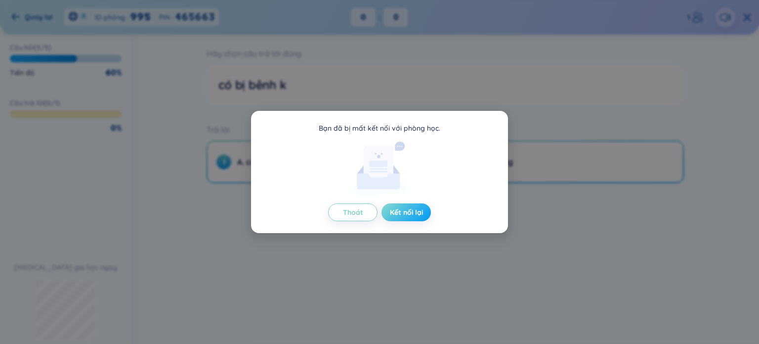
click at [408, 211] on span "Kết nối lại" at bounding box center [406, 212] width 33 height 10
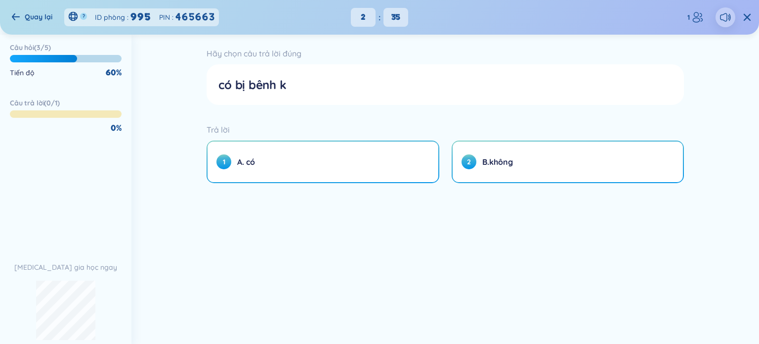
click at [20, 20] on div "Quay lại" at bounding box center [32, 16] width 41 height 11
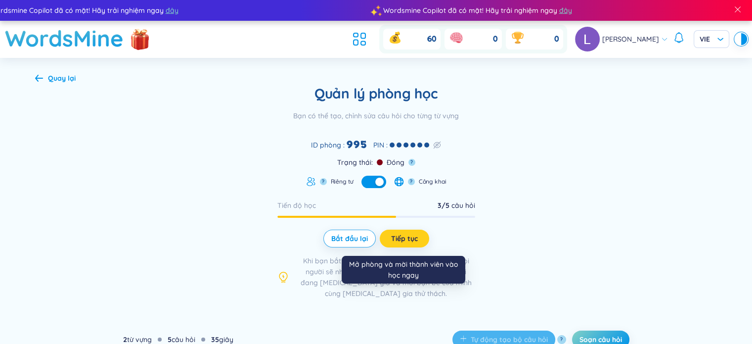
click at [399, 242] on span "Tiếp tục" at bounding box center [404, 238] width 27 height 10
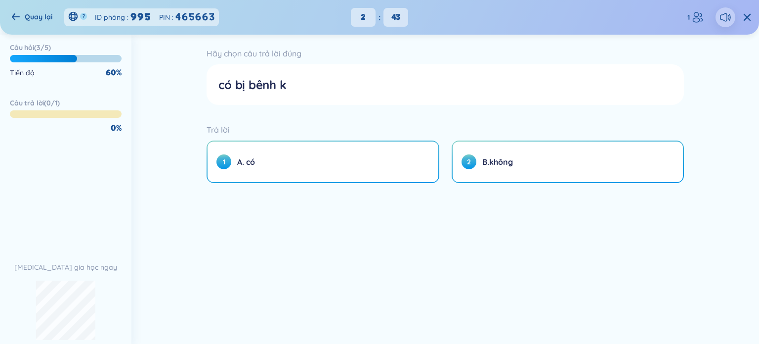
click at [2, 15] on header "Quay lại ? ID phòng : 995 PIN : 465663 2 : 43 1" at bounding box center [379, 17] width 759 height 35
click at [18, 17] on icon at bounding box center [16, 16] width 8 height 7
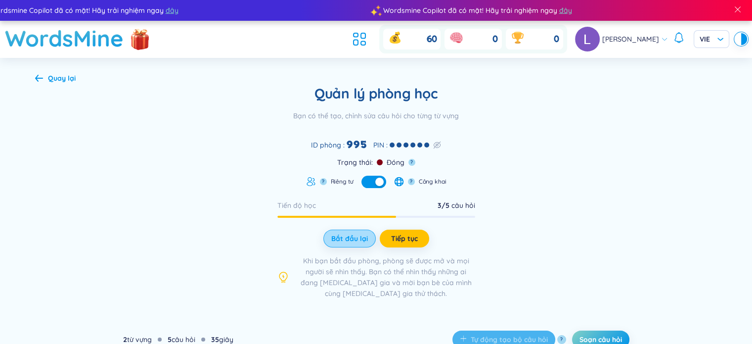
click at [349, 242] on span "Bắt đầu lại" at bounding box center [349, 238] width 37 height 10
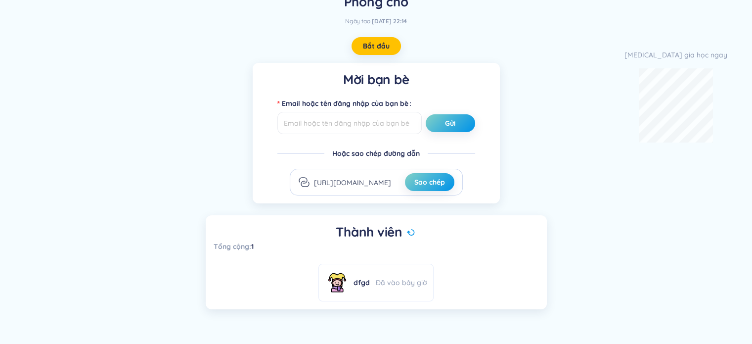
scroll to position [57, 0]
click at [376, 49] on span "Bắt đầu" at bounding box center [376, 47] width 27 height 10
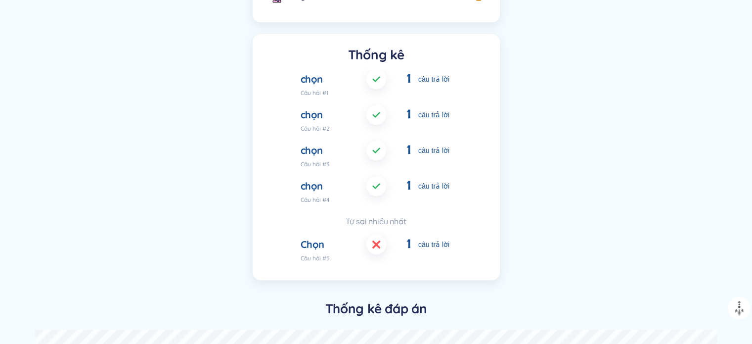
scroll to position [0, 0]
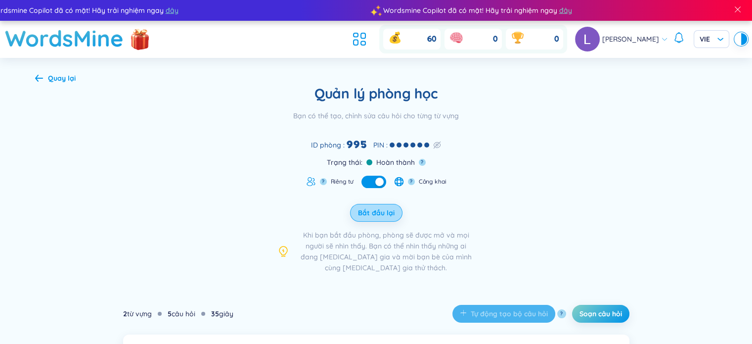
click at [378, 213] on span "Bắt đầu lại" at bounding box center [376, 213] width 37 height 10
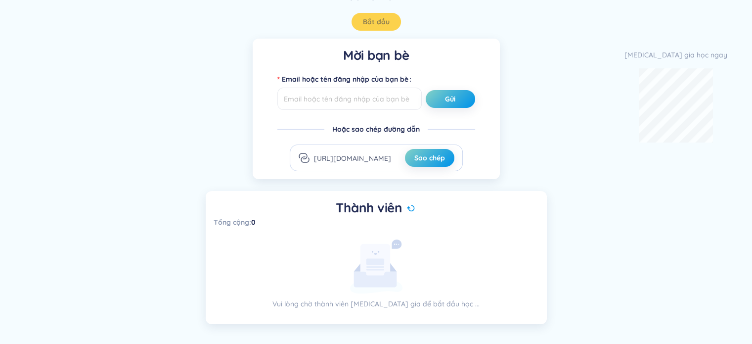
scroll to position [96, 0]
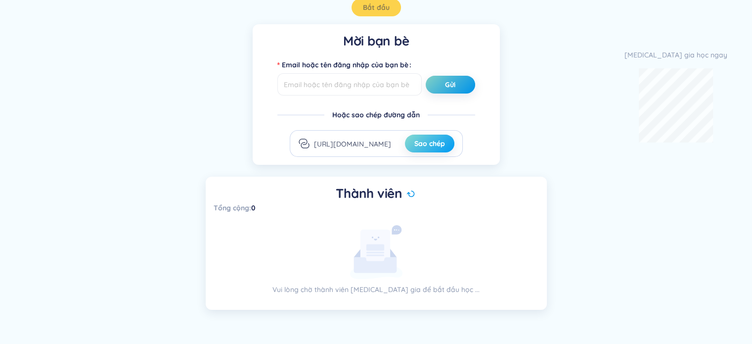
click at [439, 139] on span "Sao chép" at bounding box center [429, 143] width 31 height 10
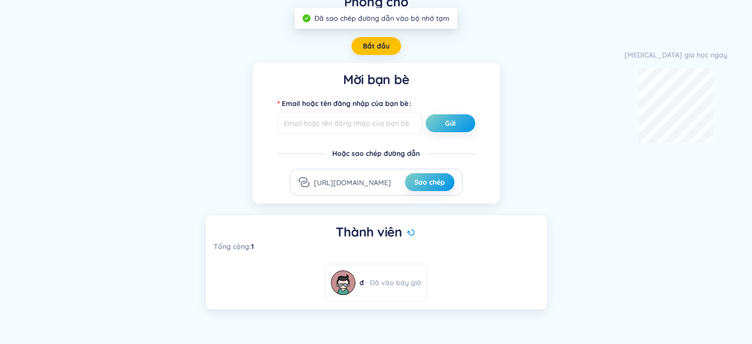
scroll to position [57, 0]
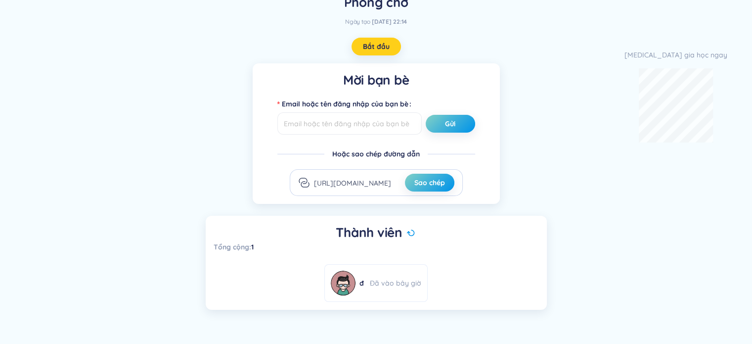
click at [390, 47] on button "Bắt đầu" at bounding box center [375, 47] width 49 height 18
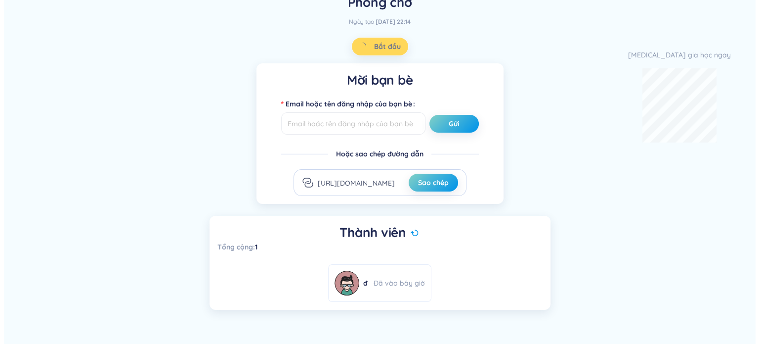
scroll to position [0, 0]
